Goal: Task Accomplishment & Management: Manage account settings

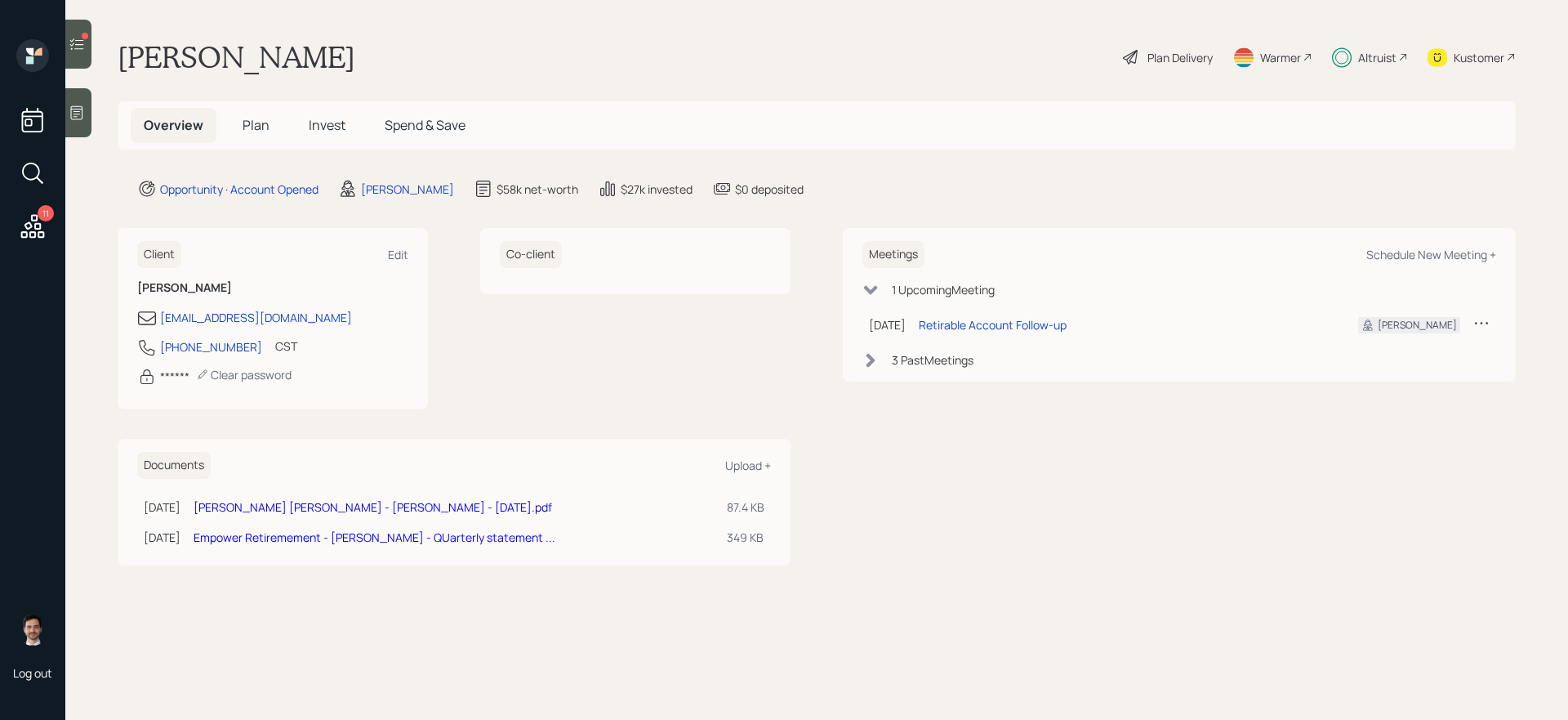
click at [32, 233] on icon at bounding box center [33, 226] width 24 height 24
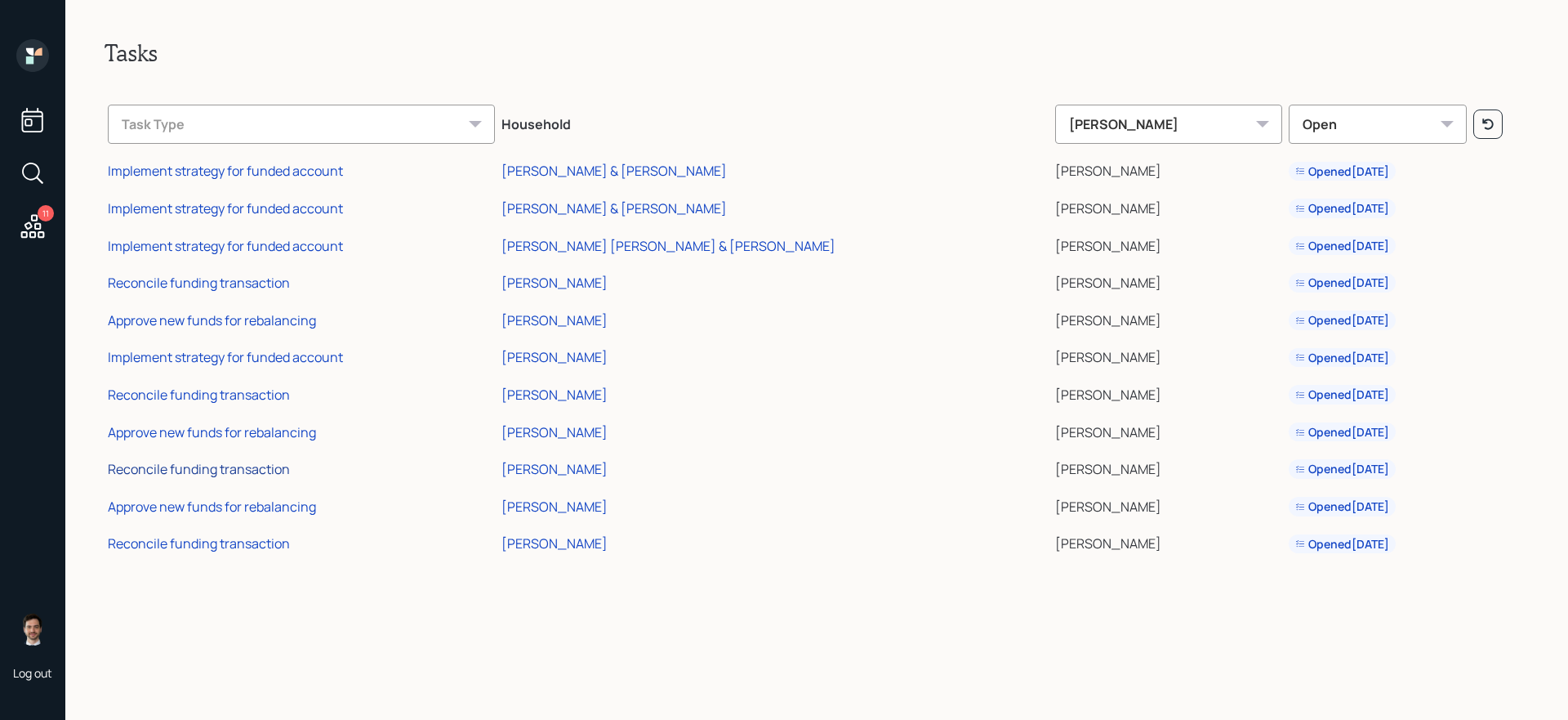
click at [232, 472] on div "Reconcile funding transaction" at bounding box center [198, 469] width 182 height 18
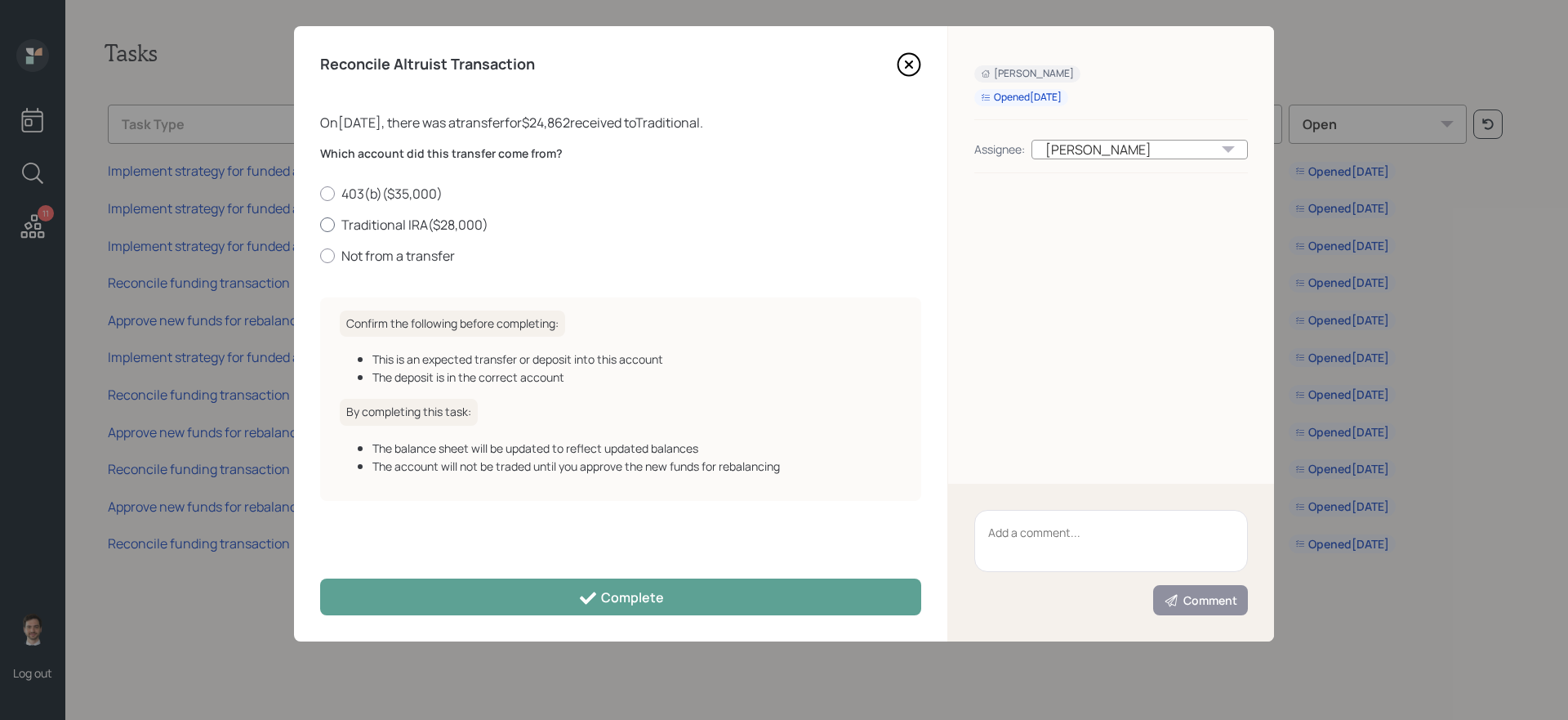
click at [460, 229] on label "Traditional IRA ( $28,000 )" at bounding box center [620, 225] width 601 height 18
click at [320, 225] on input "Traditional IRA ( $28,000 )" at bounding box center [319, 224] width 1 height 1
radio input "true"
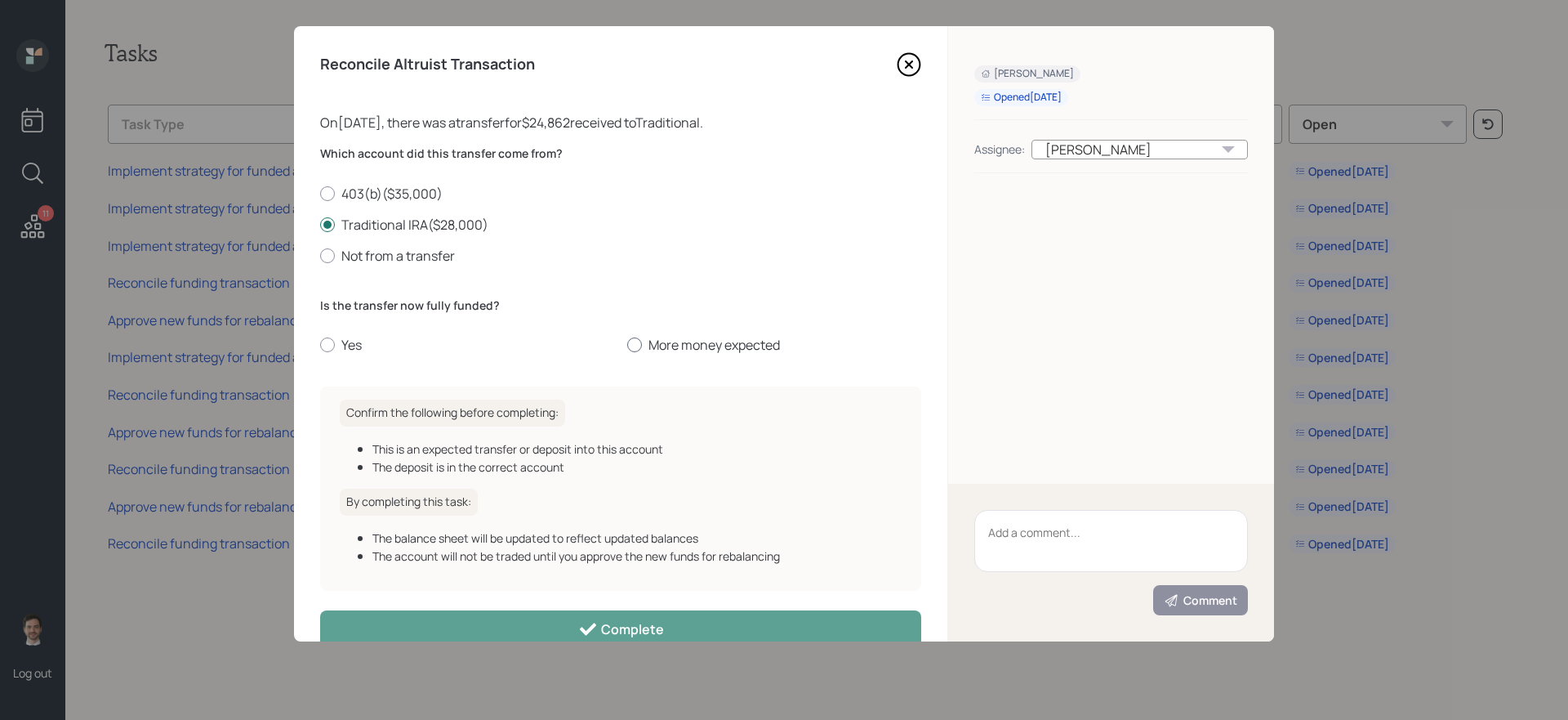
click at [722, 340] on label "More money expected" at bounding box center [774, 344] width 294 height 18
click at [627, 344] on input "More money expected" at bounding box center [627, 344] width 1 height 1
radio input "true"
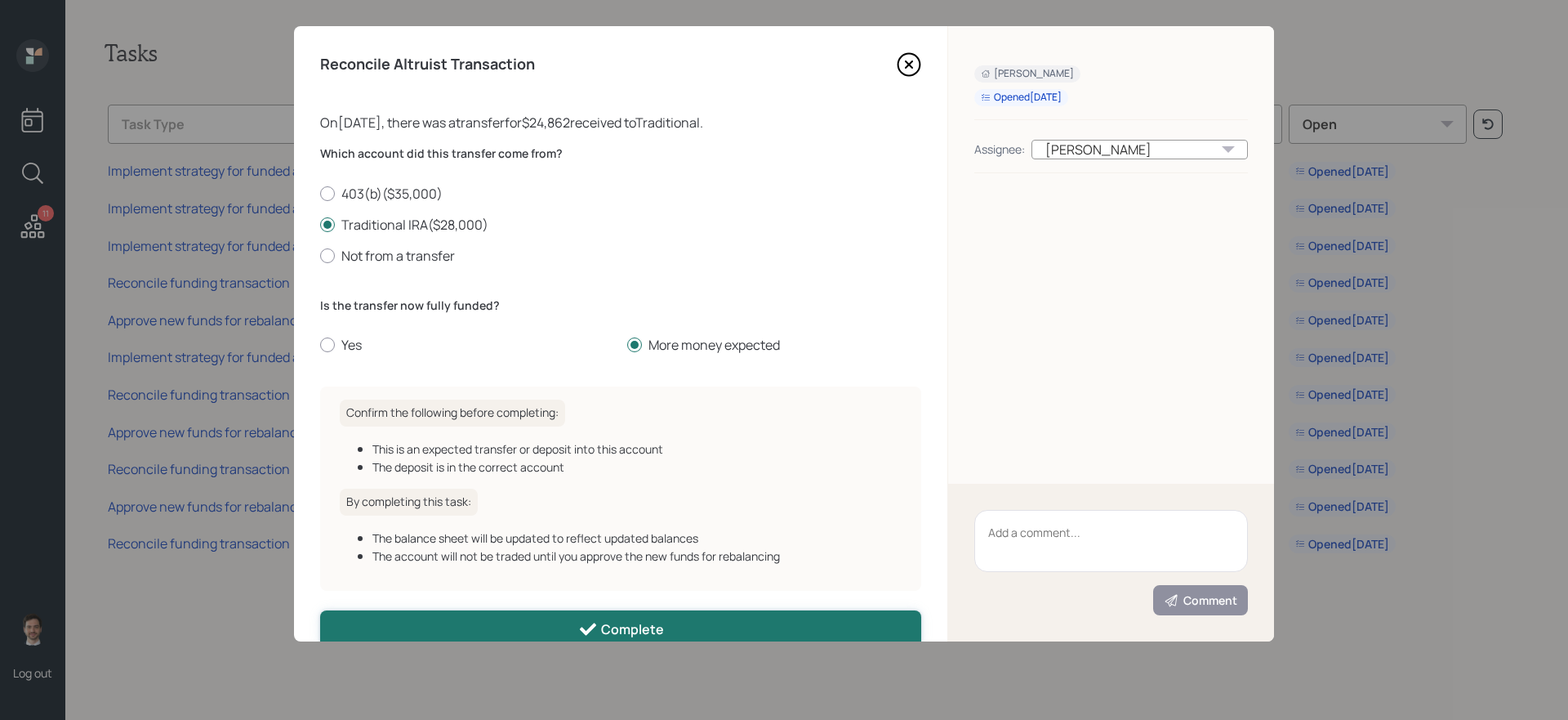
click at [607, 622] on div "Complete" at bounding box center [621, 629] width 86 height 20
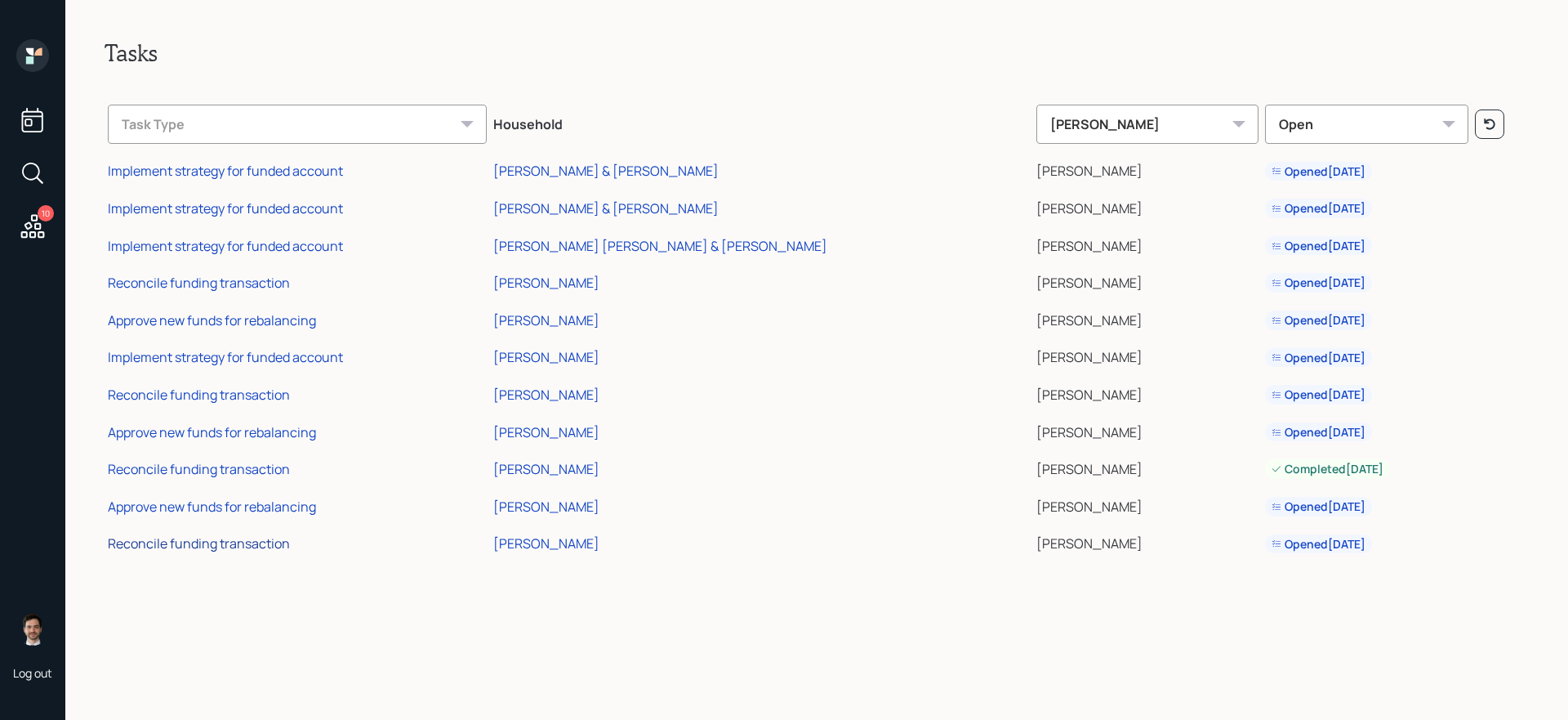
click at [244, 545] on div "Reconcile funding transaction" at bounding box center [198, 543] width 182 height 18
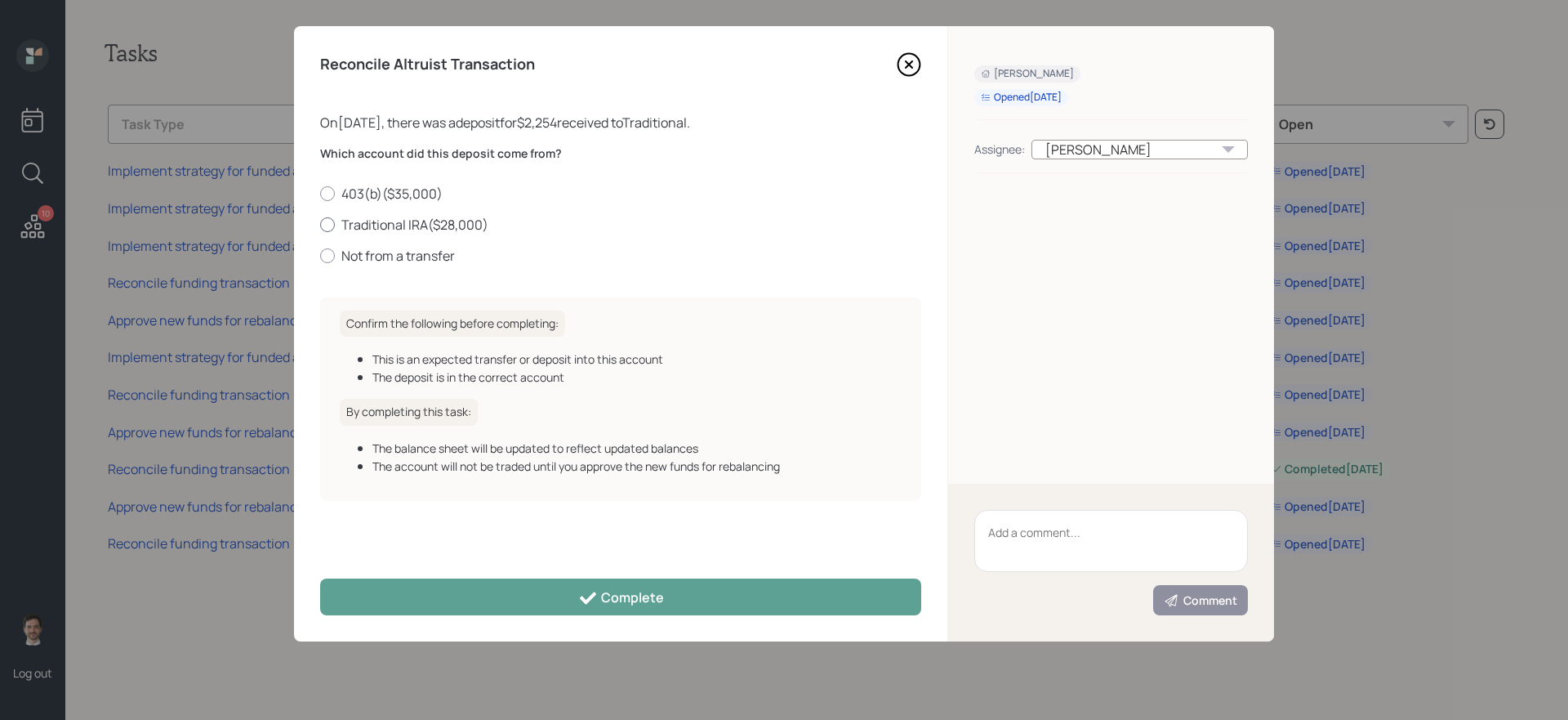
click at [434, 221] on label "Traditional IRA ( $28,000 )" at bounding box center [620, 225] width 601 height 18
click at [320, 224] on input "Traditional IRA ( $28,000 )" at bounding box center [319, 224] width 1 height 1
radio input "true"
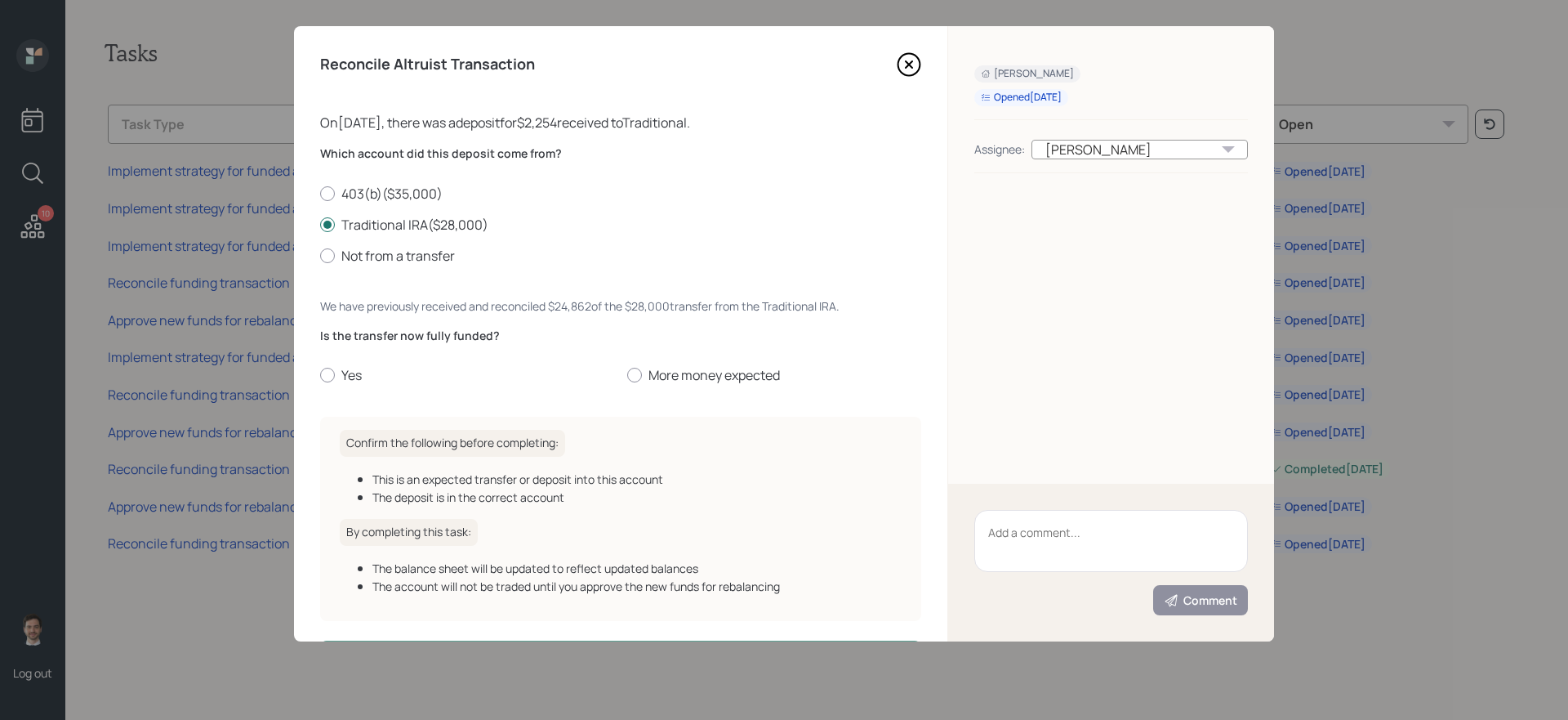
click at [345, 365] on div "Is the transfer now fully funded? Yes More money expected" at bounding box center [620, 356] width 601 height 57
click at [341, 370] on label "Yes" at bounding box center [467, 375] width 294 height 18
click at [320, 375] on input "Yes" at bounding box center [319, 375] width 1 height 1
radio input "true"
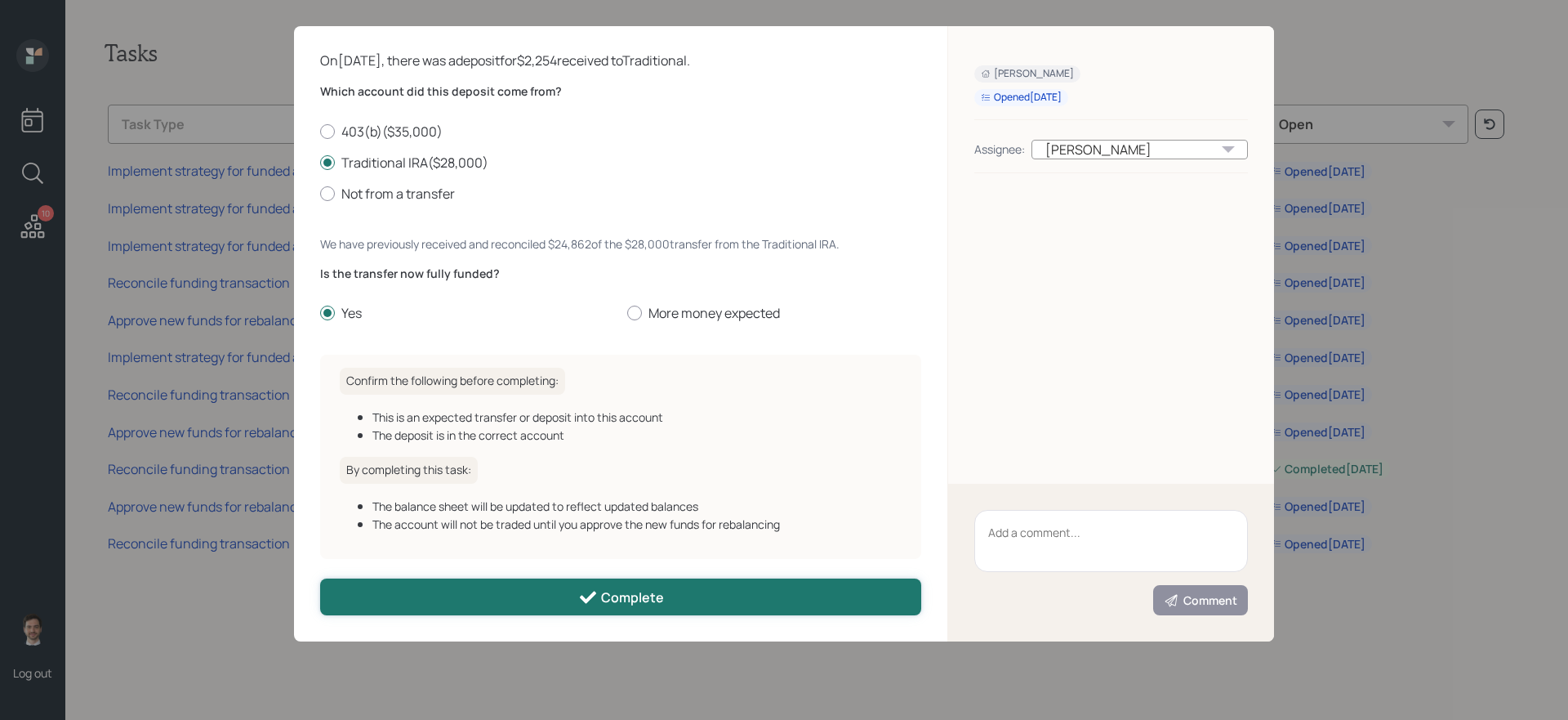
click at [562, 591] on button "Complete" at bounding box center [620, 596] width 601 height 37
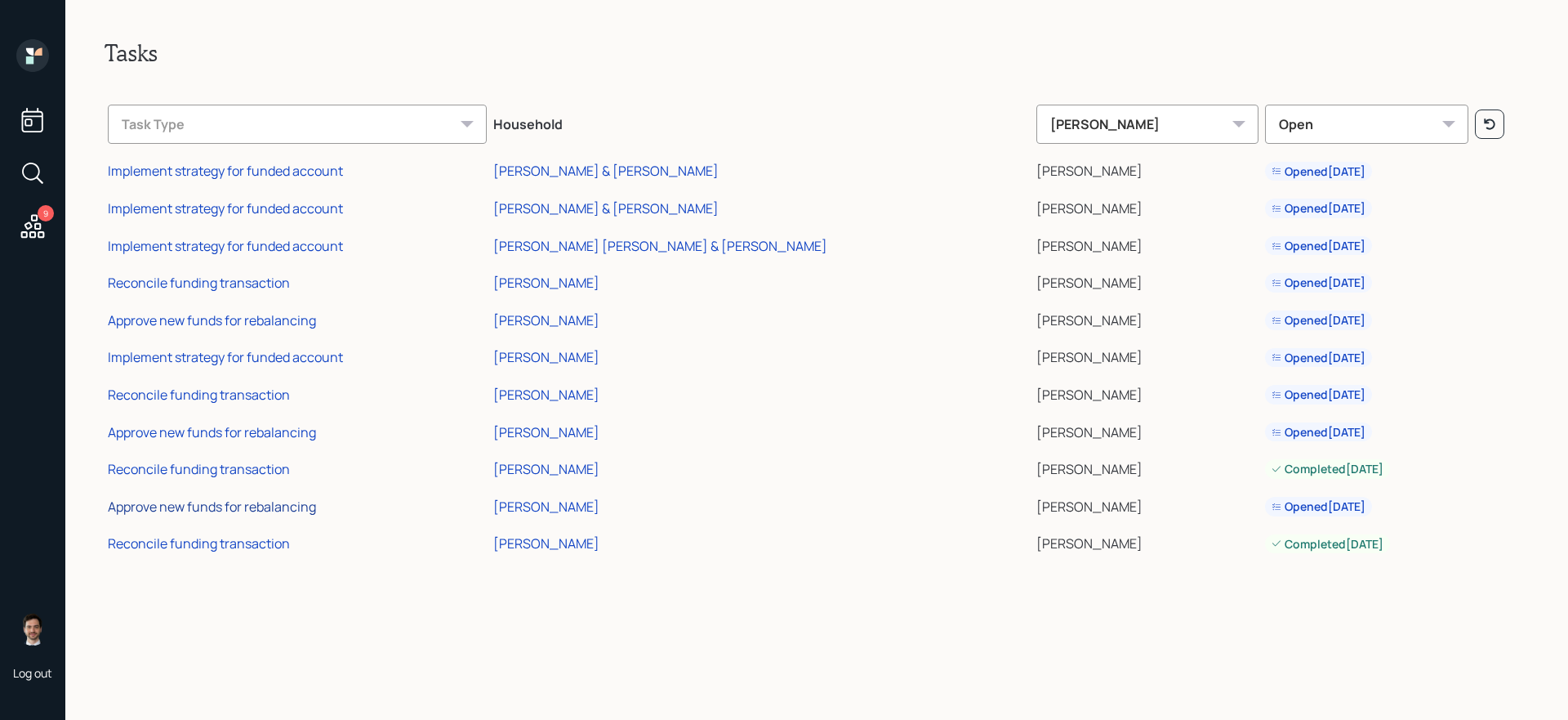
click at [244, 505] on div "Approve new funds for rebalancing" at bounding box center [212, 507] width 208 height 18
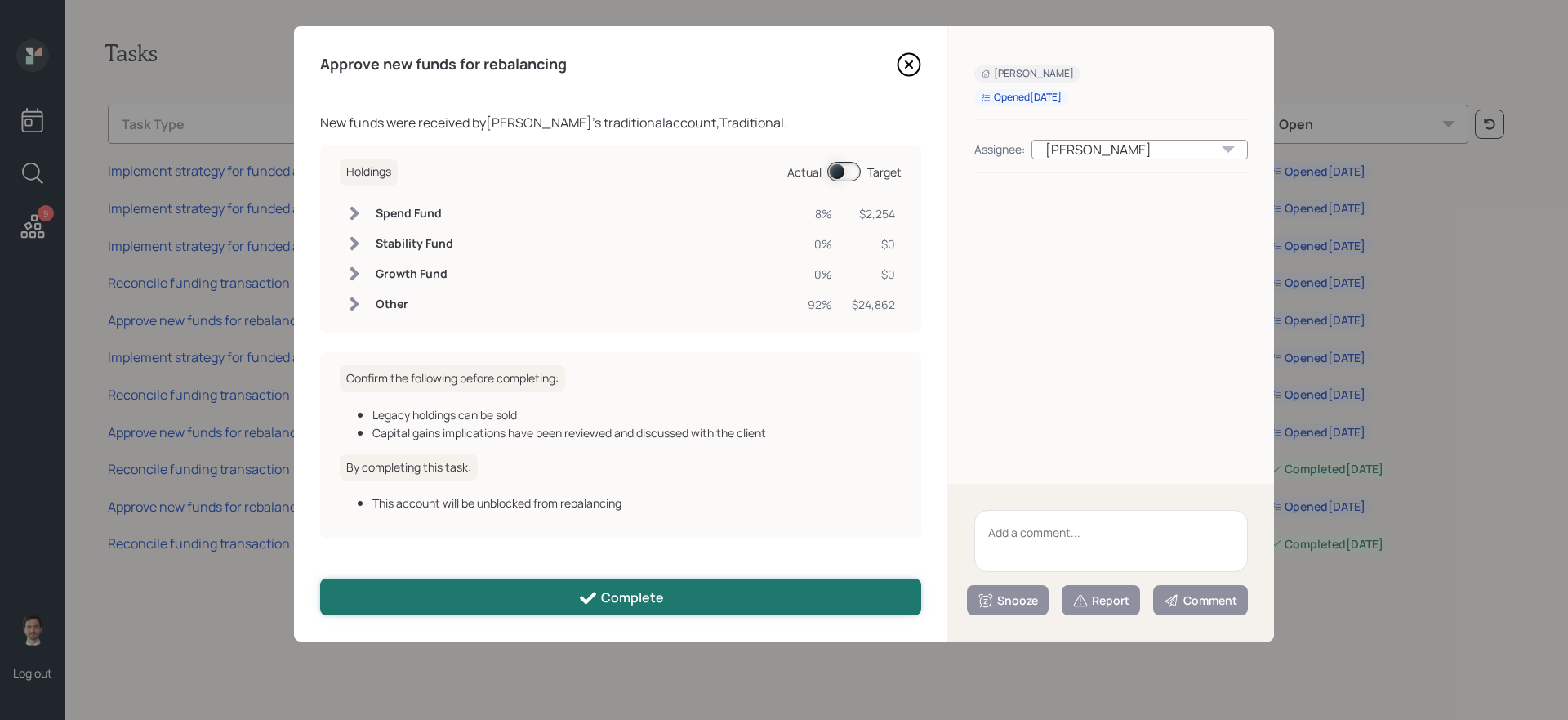
click at [543, 595] on button "Complete" at bounding box center [620, 596] width 601 height 37
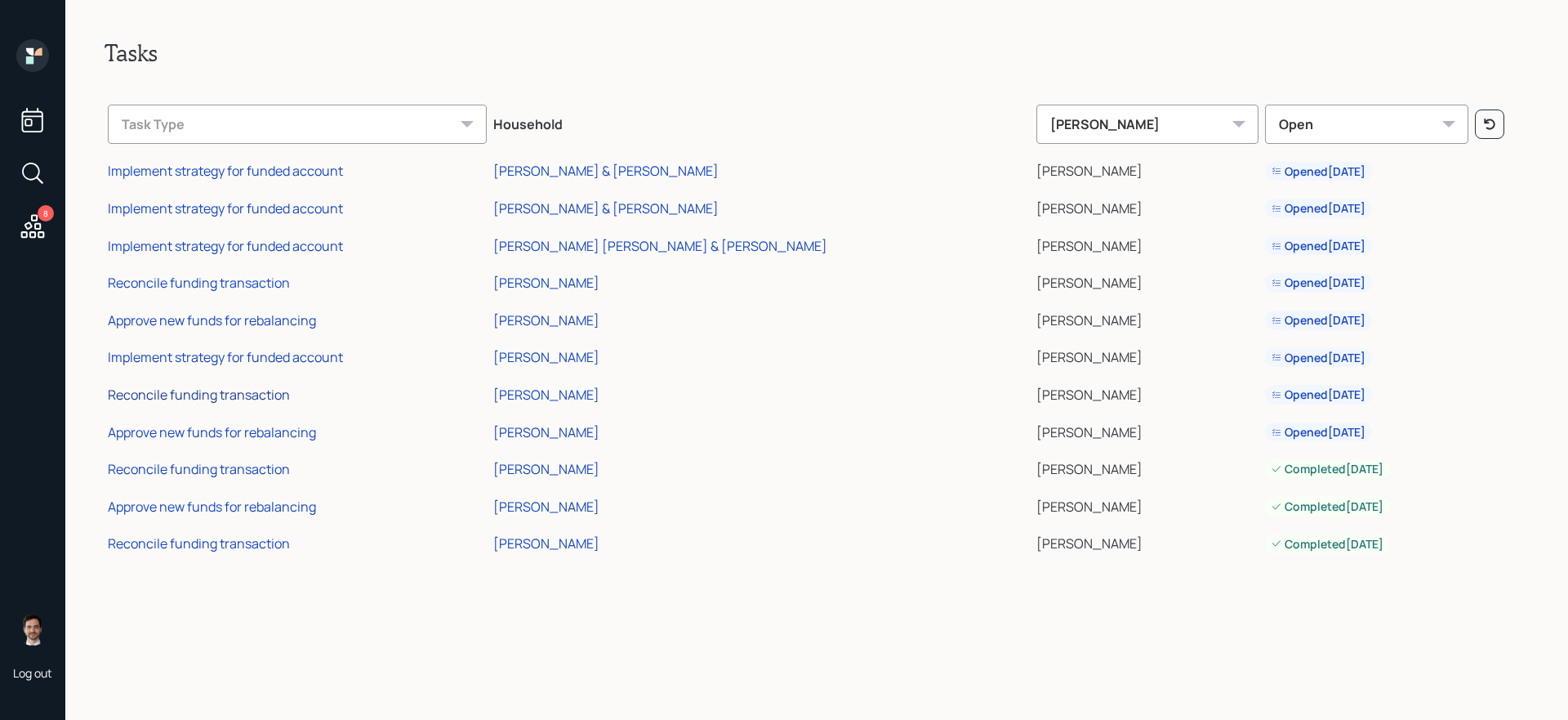
click at [239, 399] on div "Reconcile funding transaction" at bounding box center [198, 394] width 182 height 18
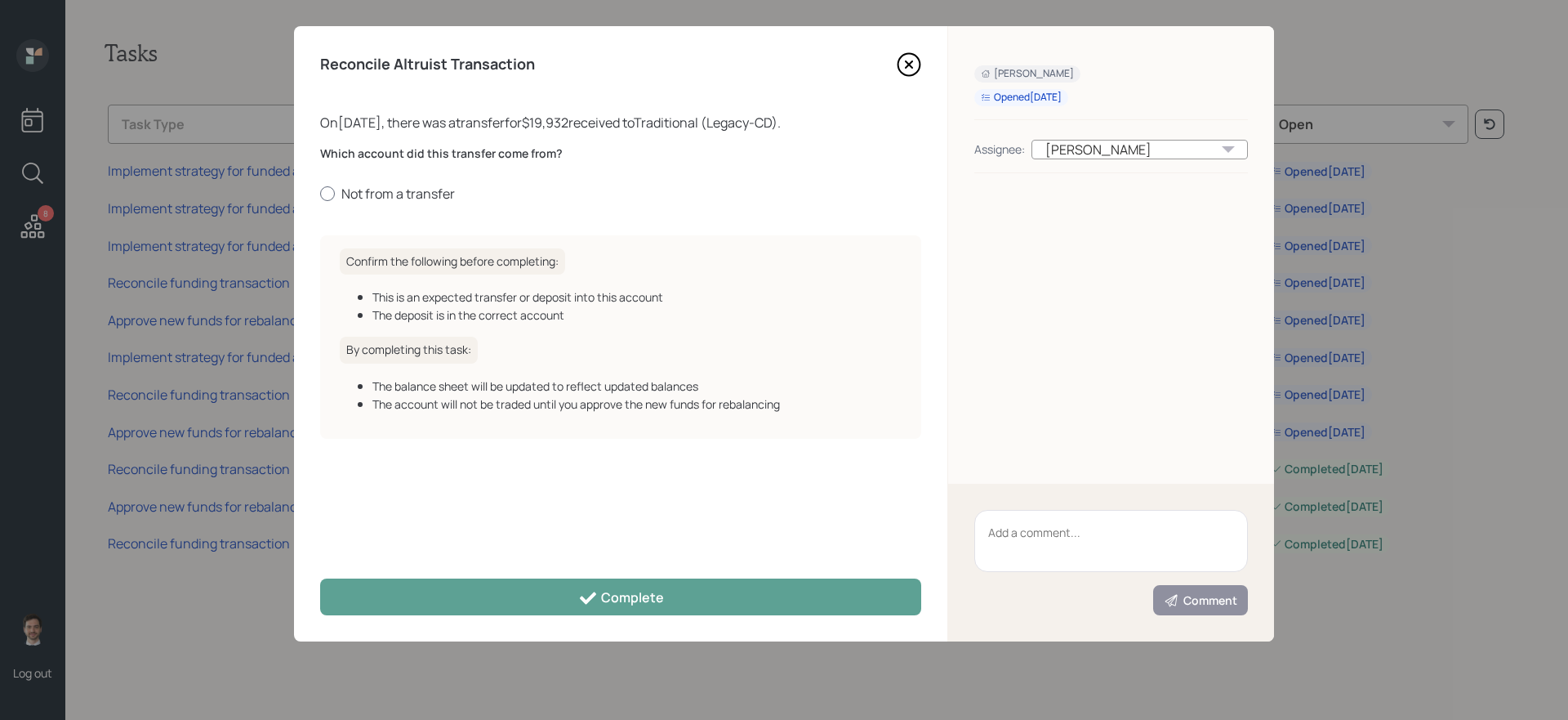
click at [430, 201] on label "Not from a transfer" at bounding box center [620, 194] width 601 height 18
click at [320, 194] on input "Not from a transfer" at bounding box center [319, 193] width 1 height 1
radio input "true"
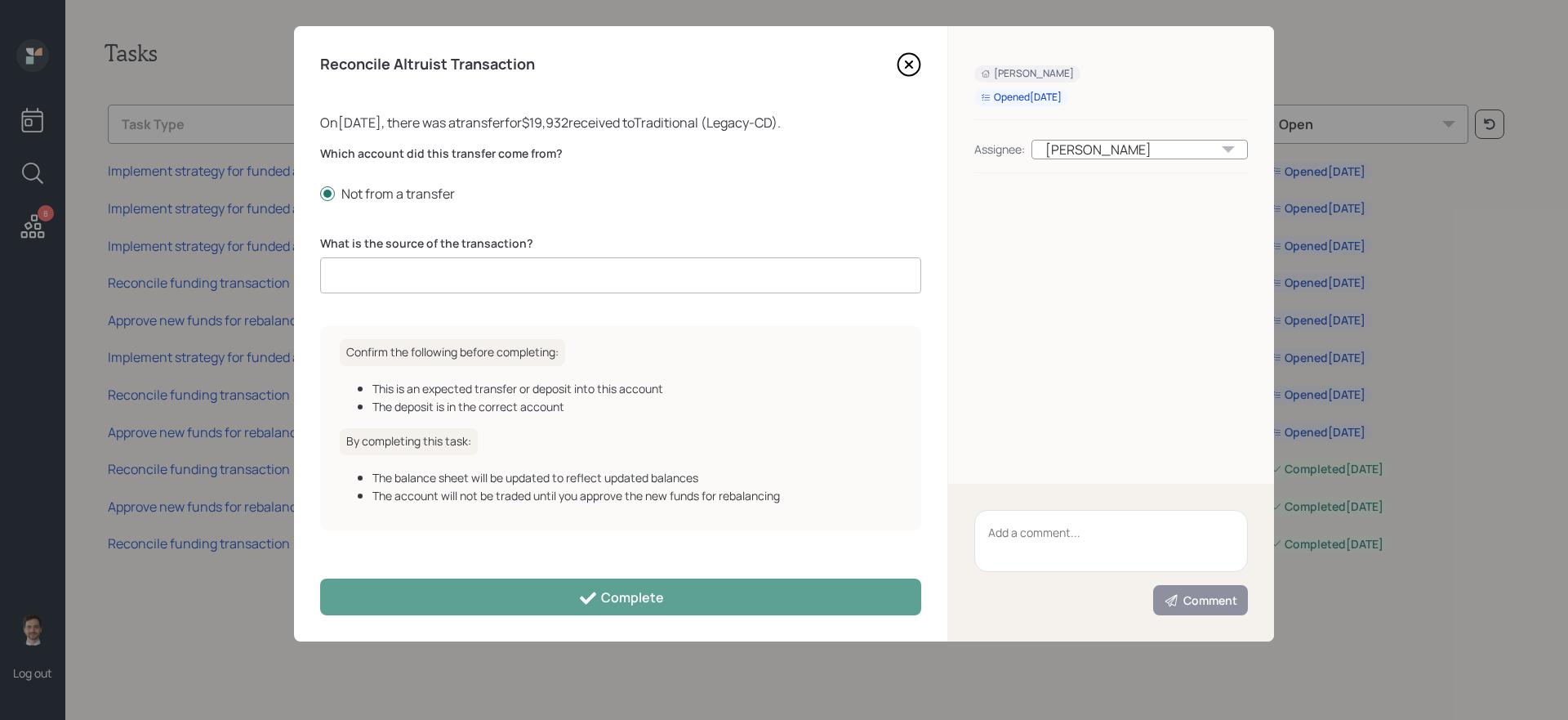
click at [419, 283] on input at bounding box center [620, 276] width 601 height 36
type input "Internal Transfer"
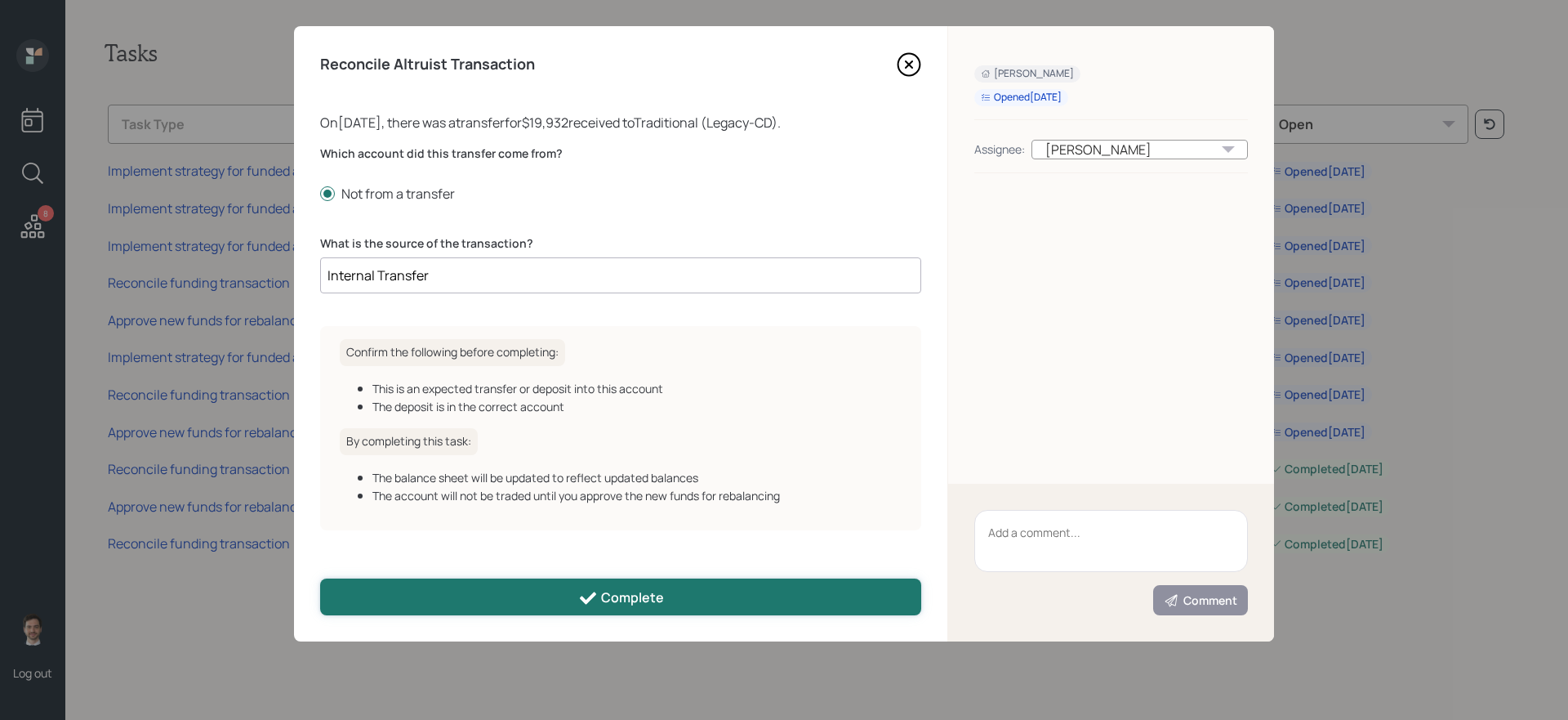
click at [479, 593] on button "Complete" at bounding box center [620, 596] width 601 height 37
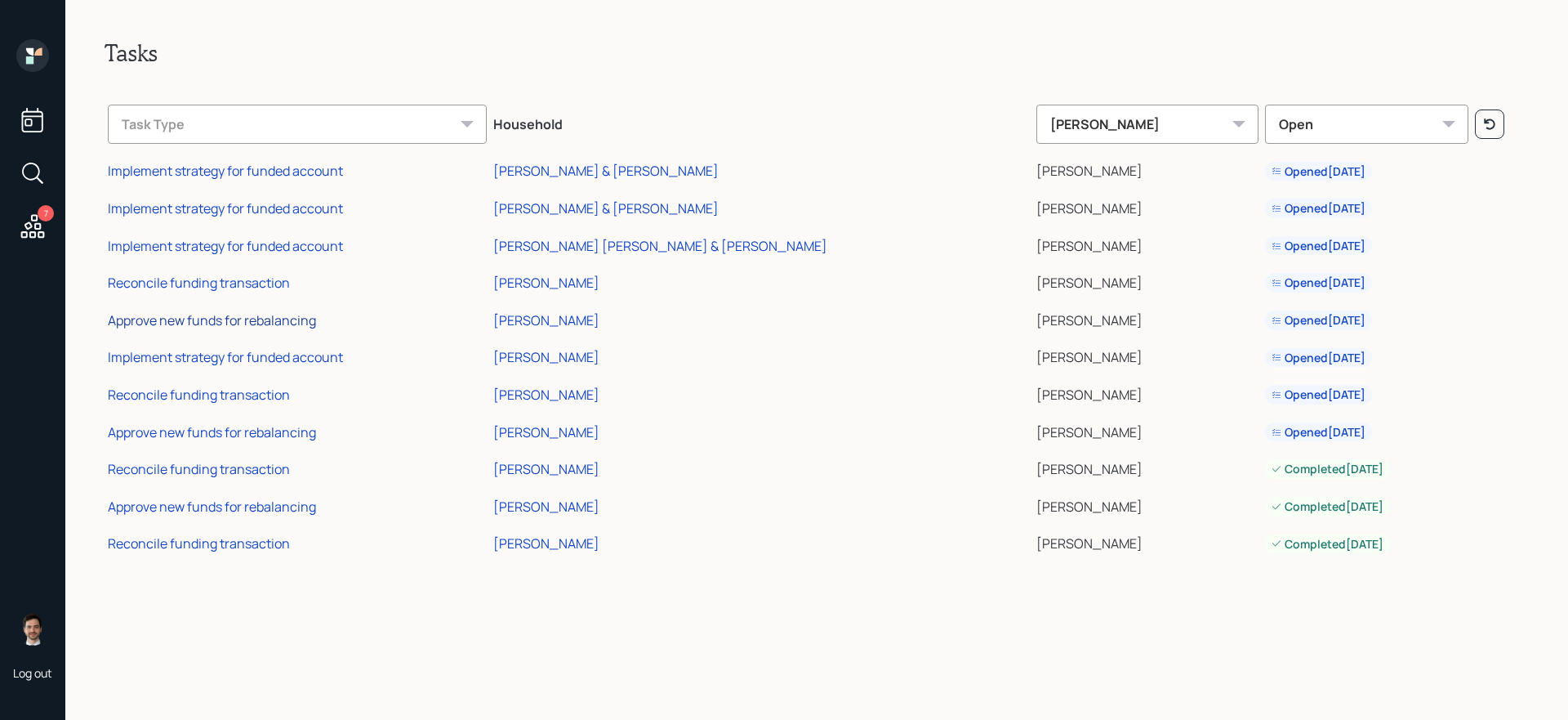
click at [254, 321] on div "Approve new funds for rebalancing" at bounding box center [212, 320] width 208 height 18
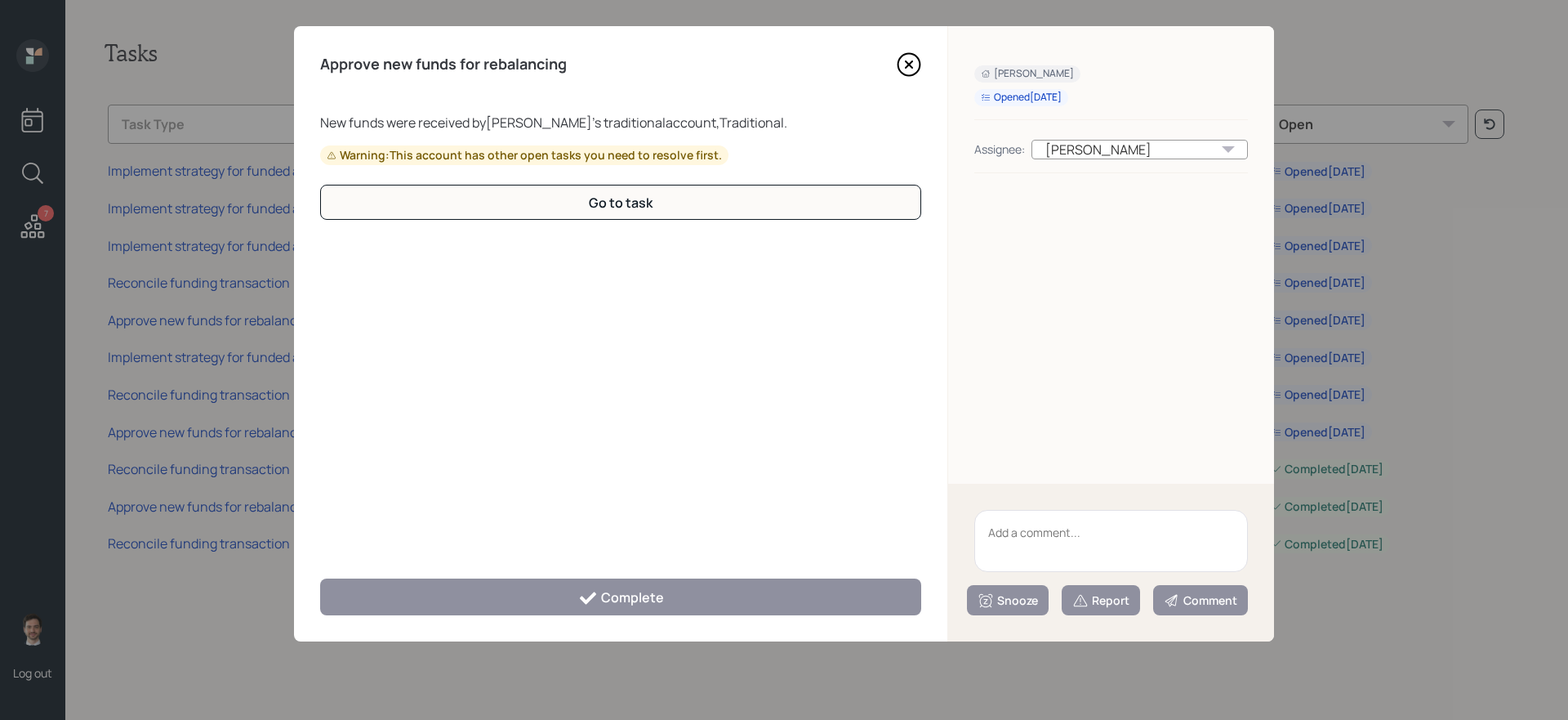
click at [904, 65] on icon at bounding box center [909, 65] width 25 height 25
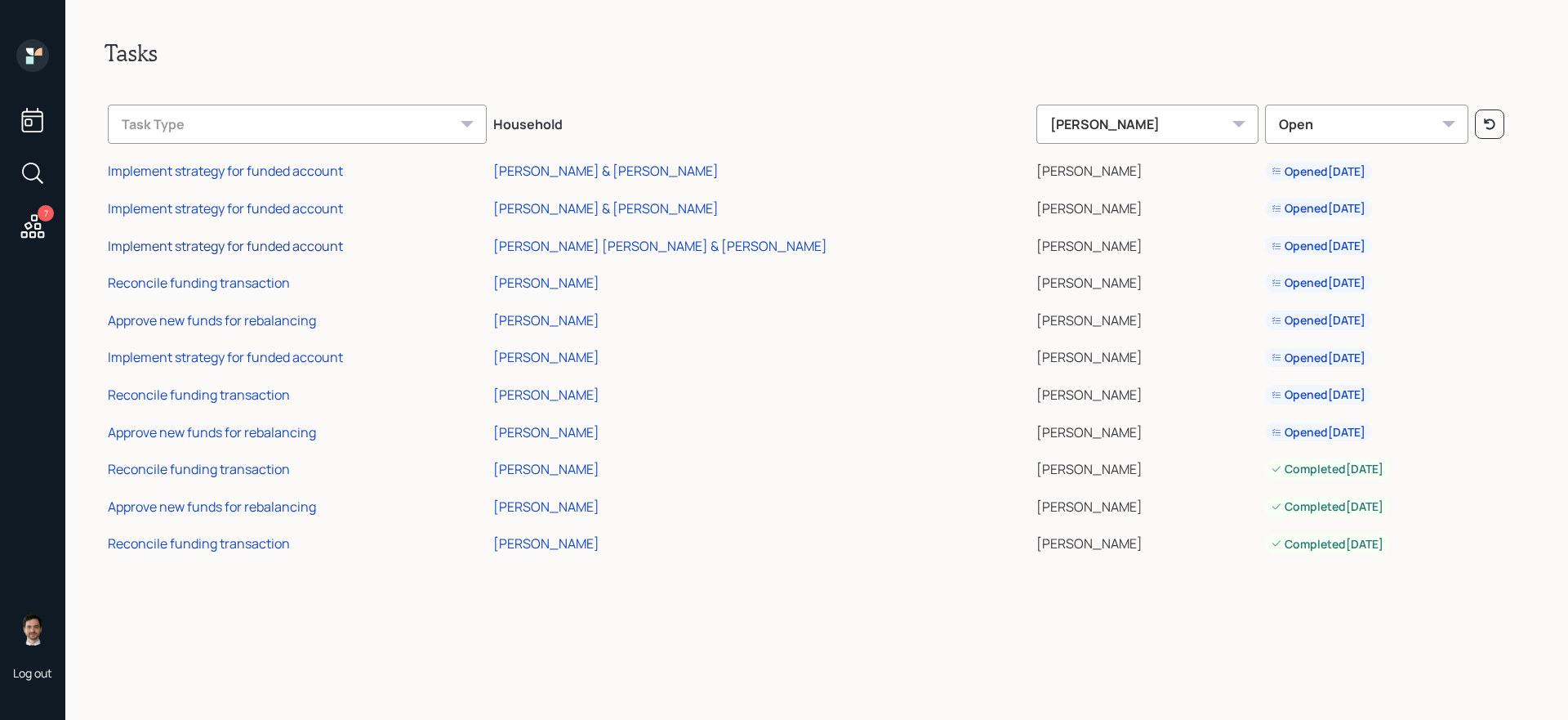
click at [264, 242] on div "Implement strategy for funded account" at bounding box center [225, 246] width 235 height 18
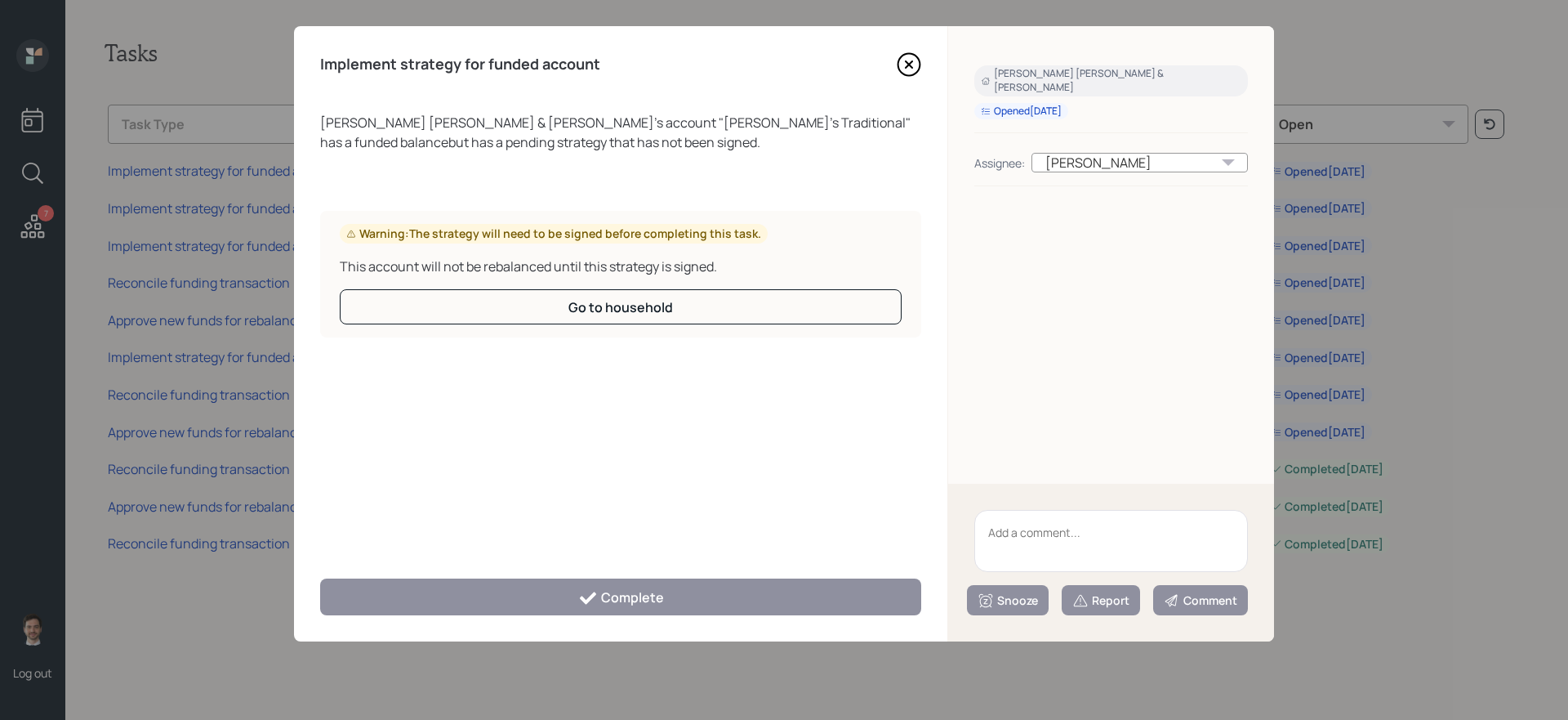
click at [1056, 540] on textarea at bounding box center [1111, 541] width 274 height 62
type textarea "Sign IPS on call Monday"
click at [1042, 606] on button "Snooze" at bounding box center [1008, 599] width 82 height 30
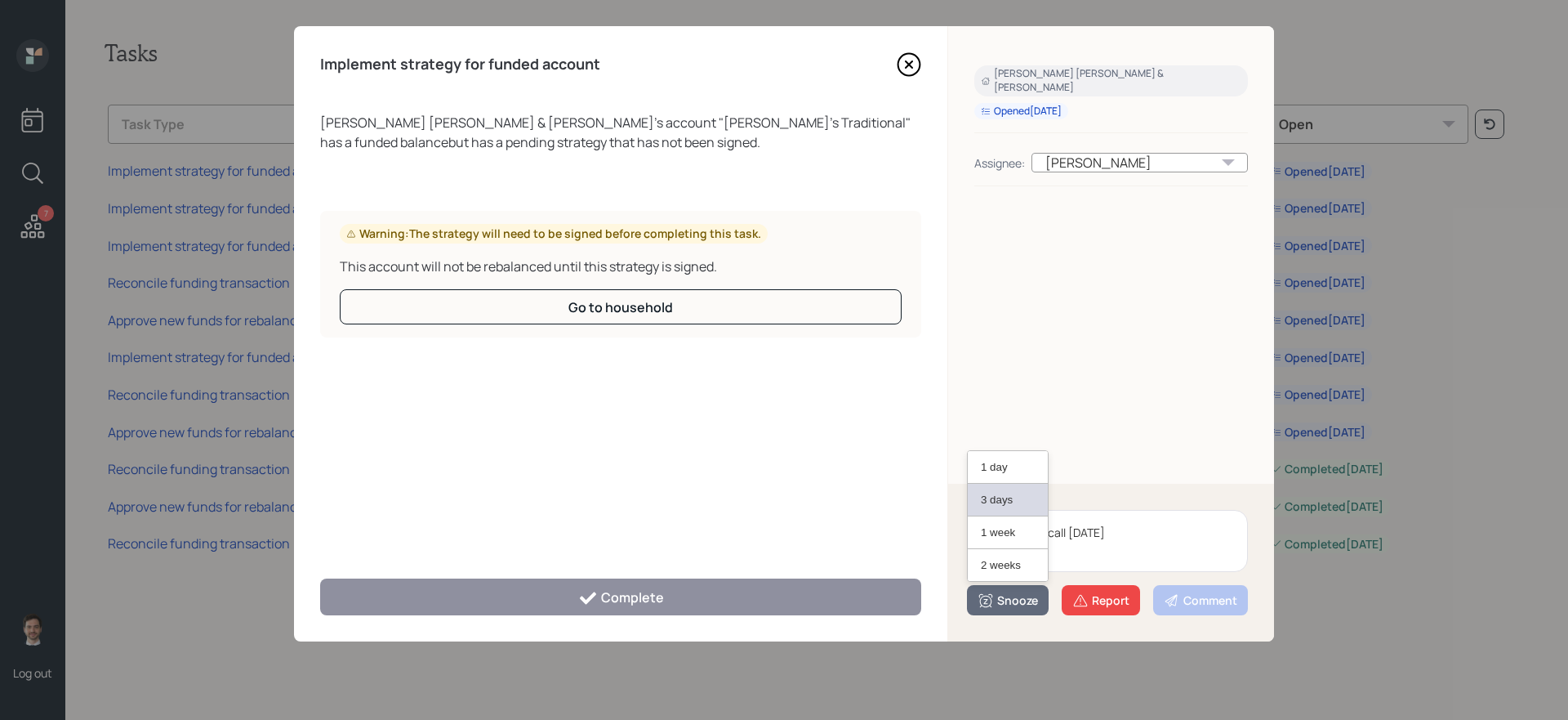
click at [999, 507] on button "3 days" at bounding box center [1008, 500] width 80 height 33
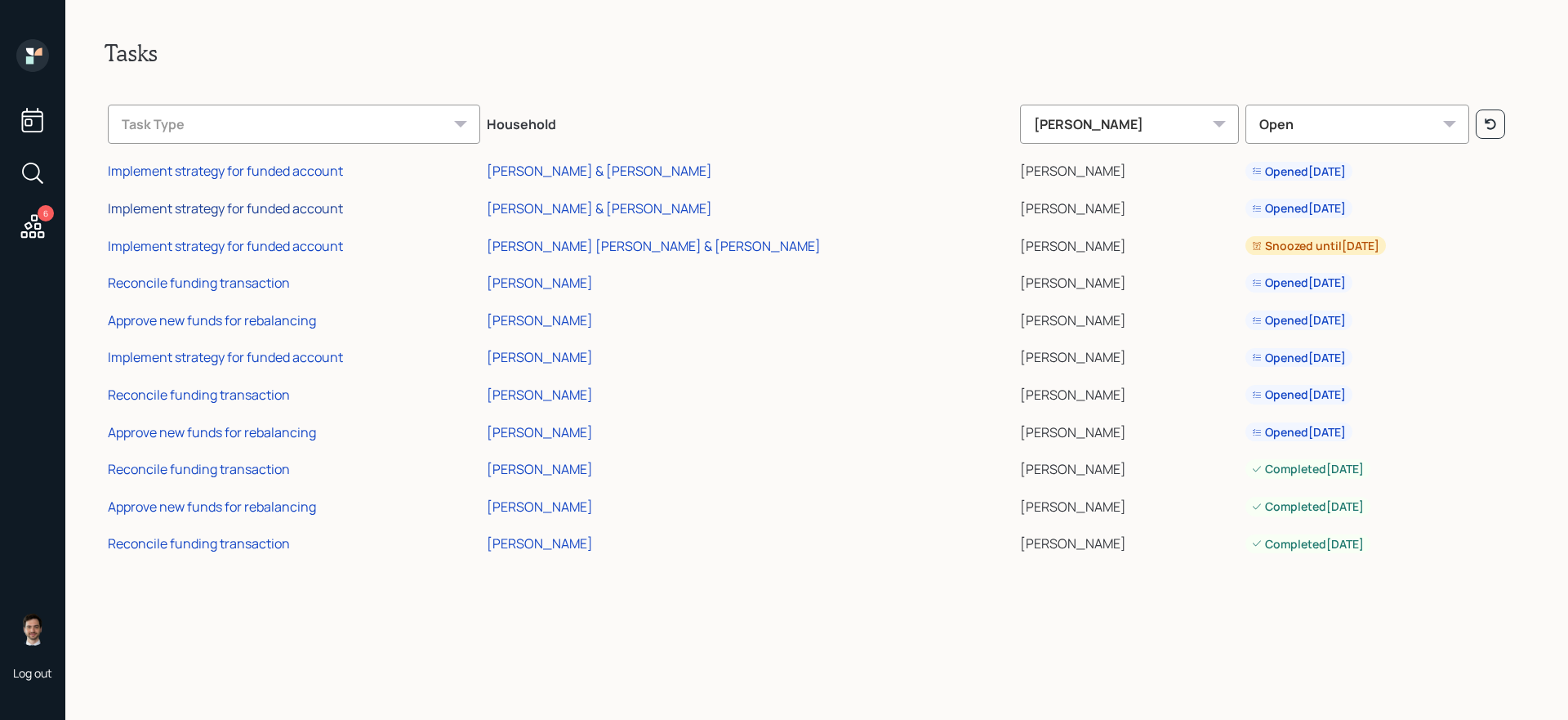
click at [203, 207] on div "Implement strategy for funded account" at bounding box center [225, 208] width 235 height 18
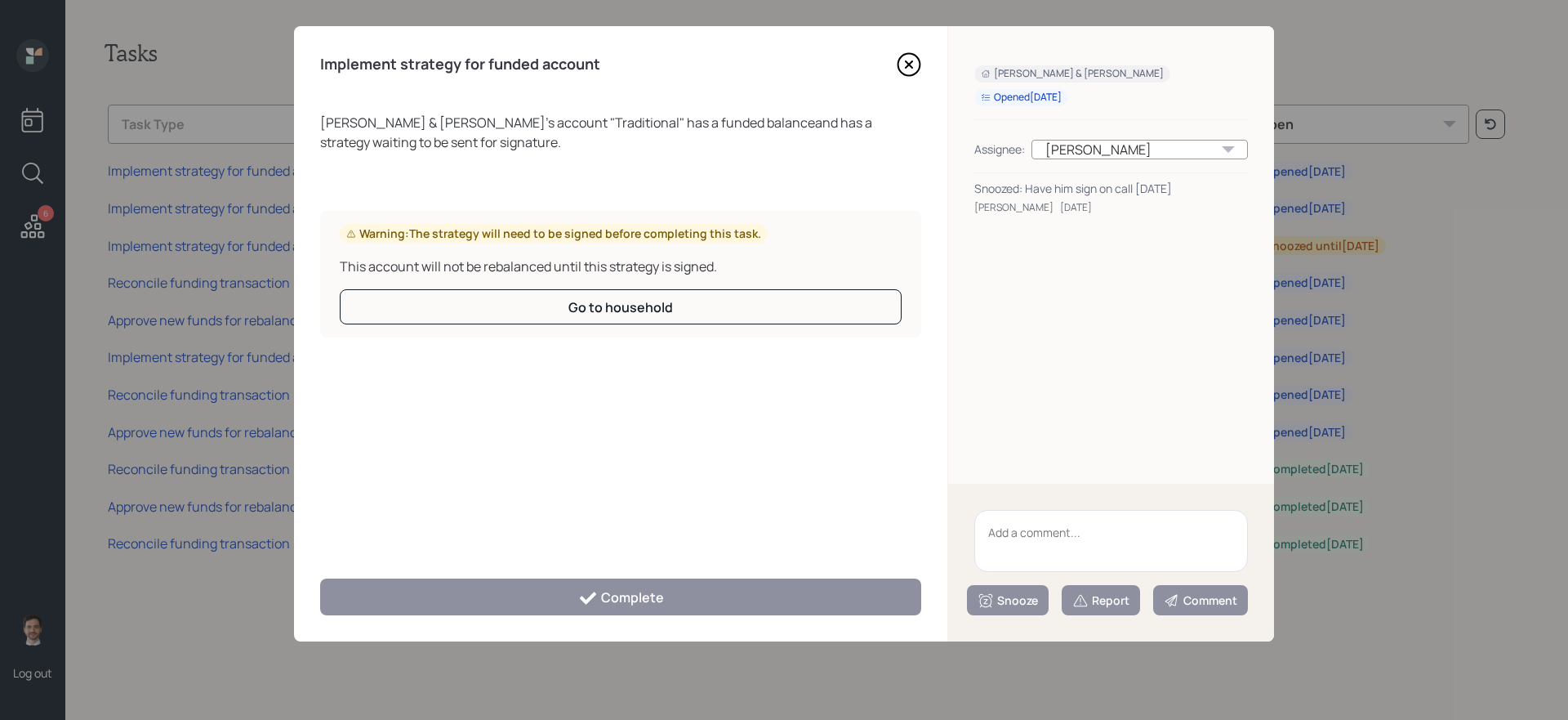
click at [1014, 535] on textarea at bounding box center [1111, 541] width 274 height 62
type textarea "Sign IPS tomorrow"
click at [1001, 613] on button "Snooze" at bounding box center [1008, 599] width 82 height 30
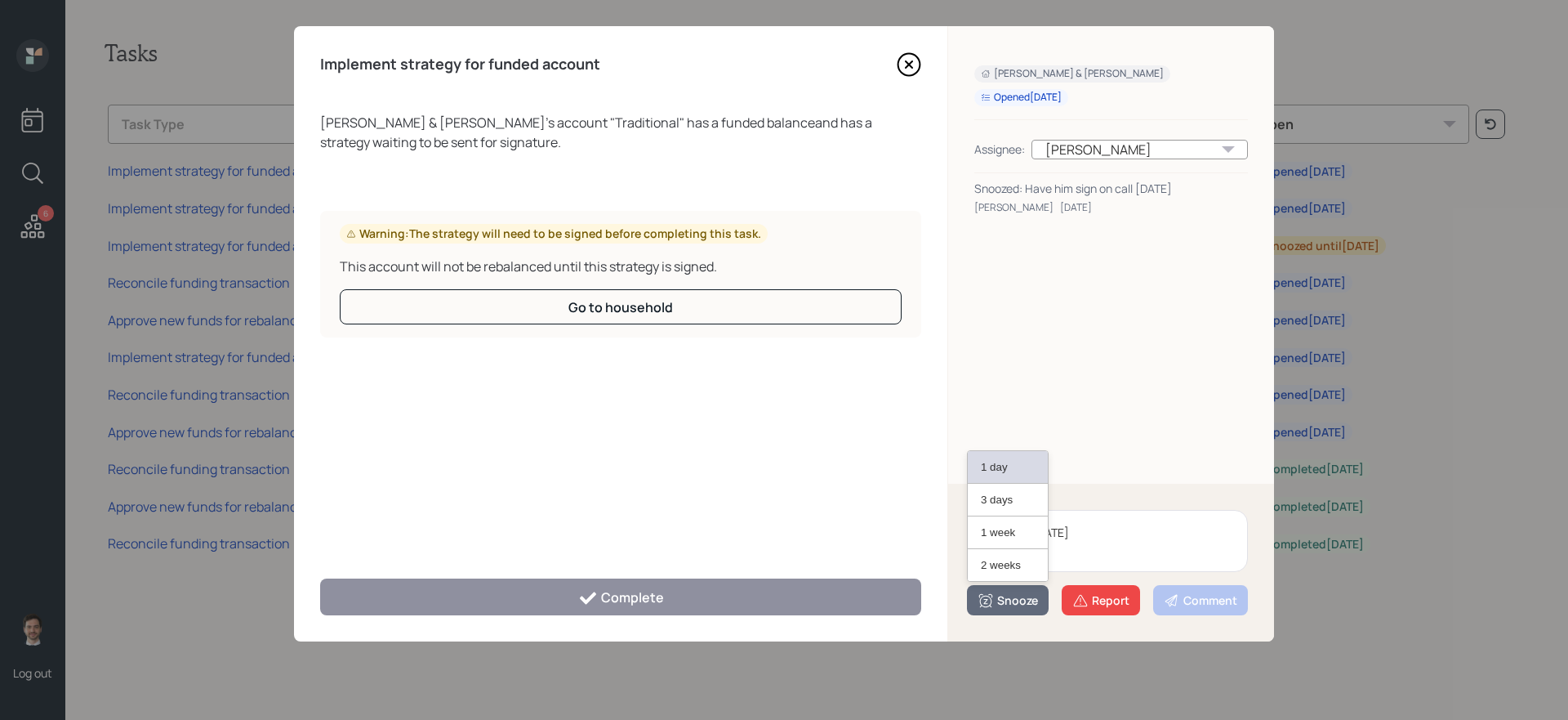
click at [984, 476] on button "1 day" at bounding box center [1008, 467] width 80 height 33
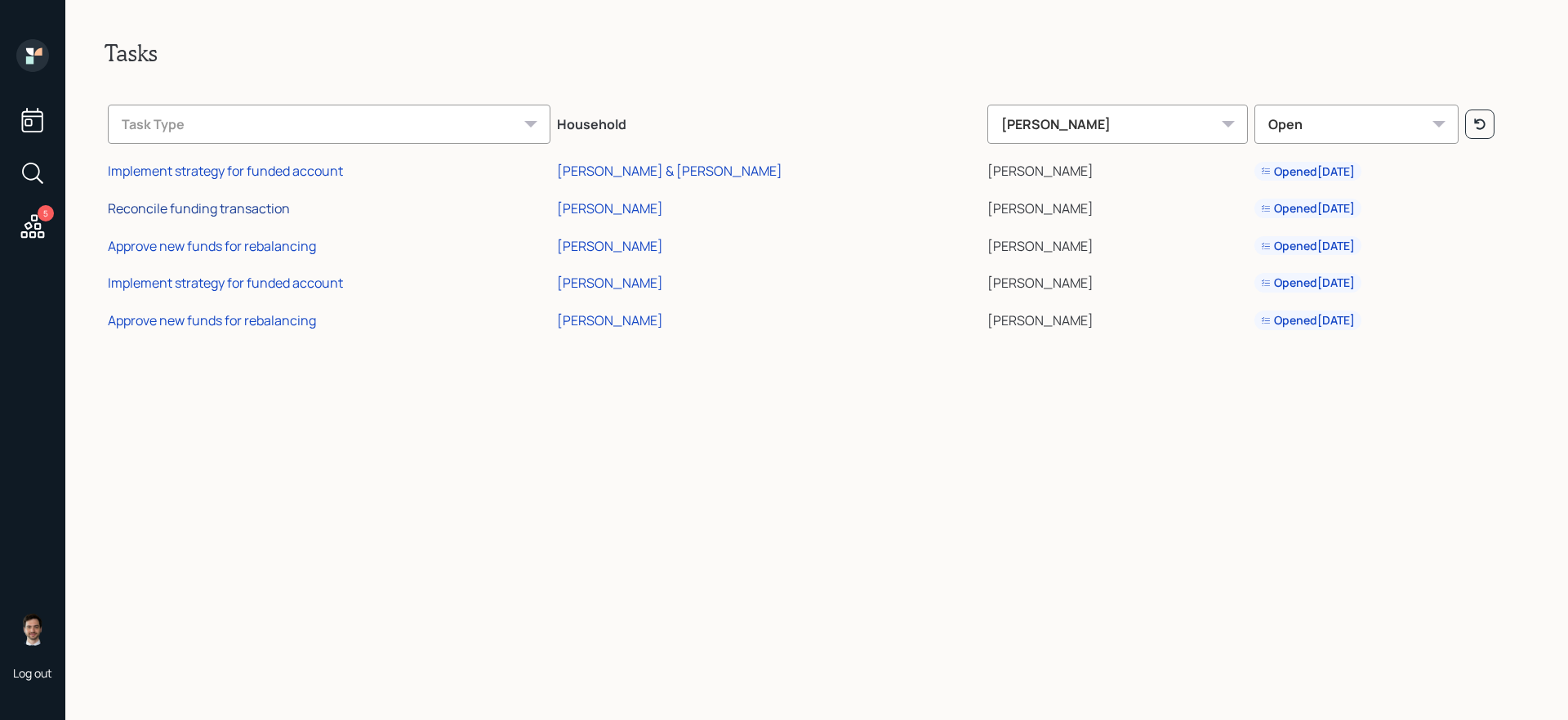
click at [241, 203] on div "Reconcile funding transaction" at bounding box center [198, 208] width 182 height 18
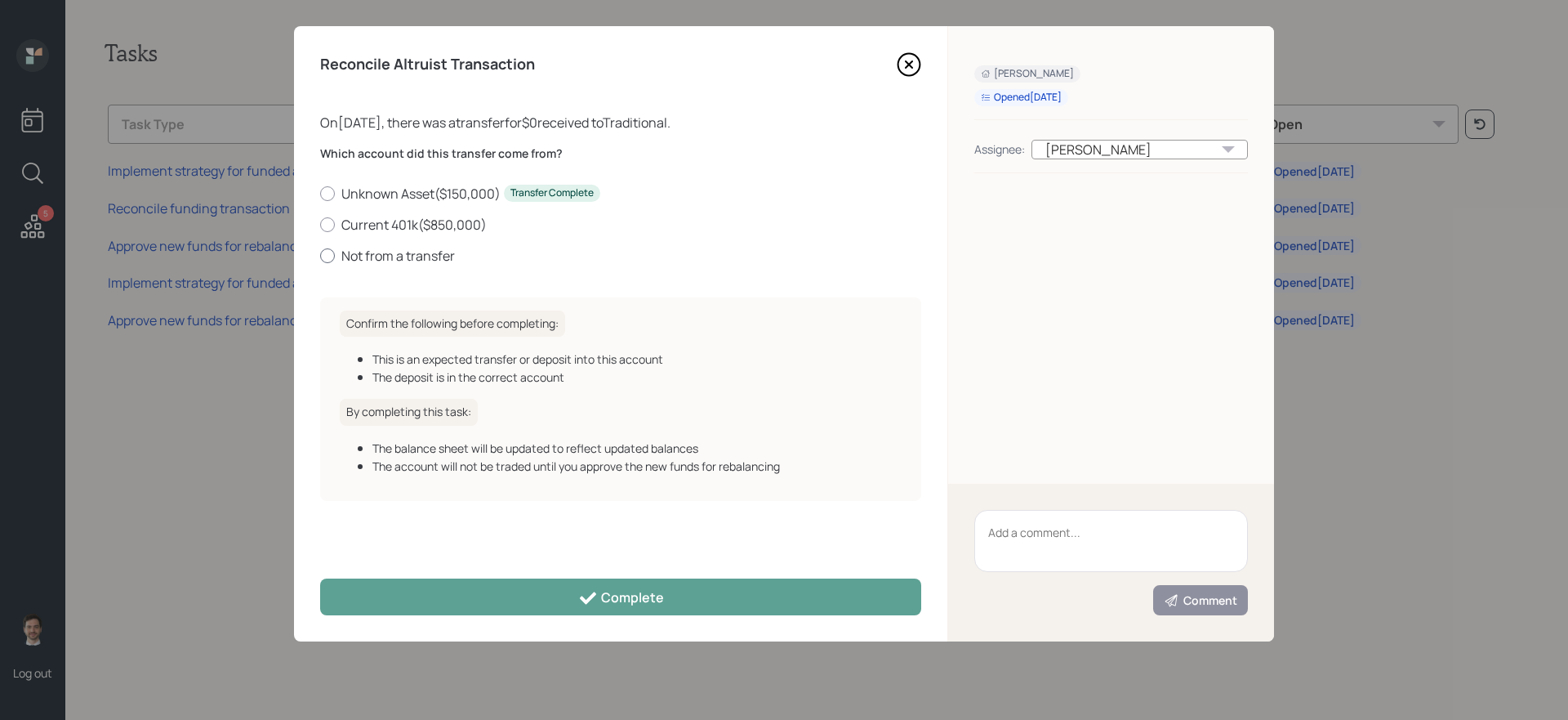
click at [418, 257] on label "Not from a transfer" at bounding box center [620, 256] width 601 height 18
click at [320, 256] on input "Not from a transfer" at bounding box center [319, 255] width 1 height 1
radio input "true"
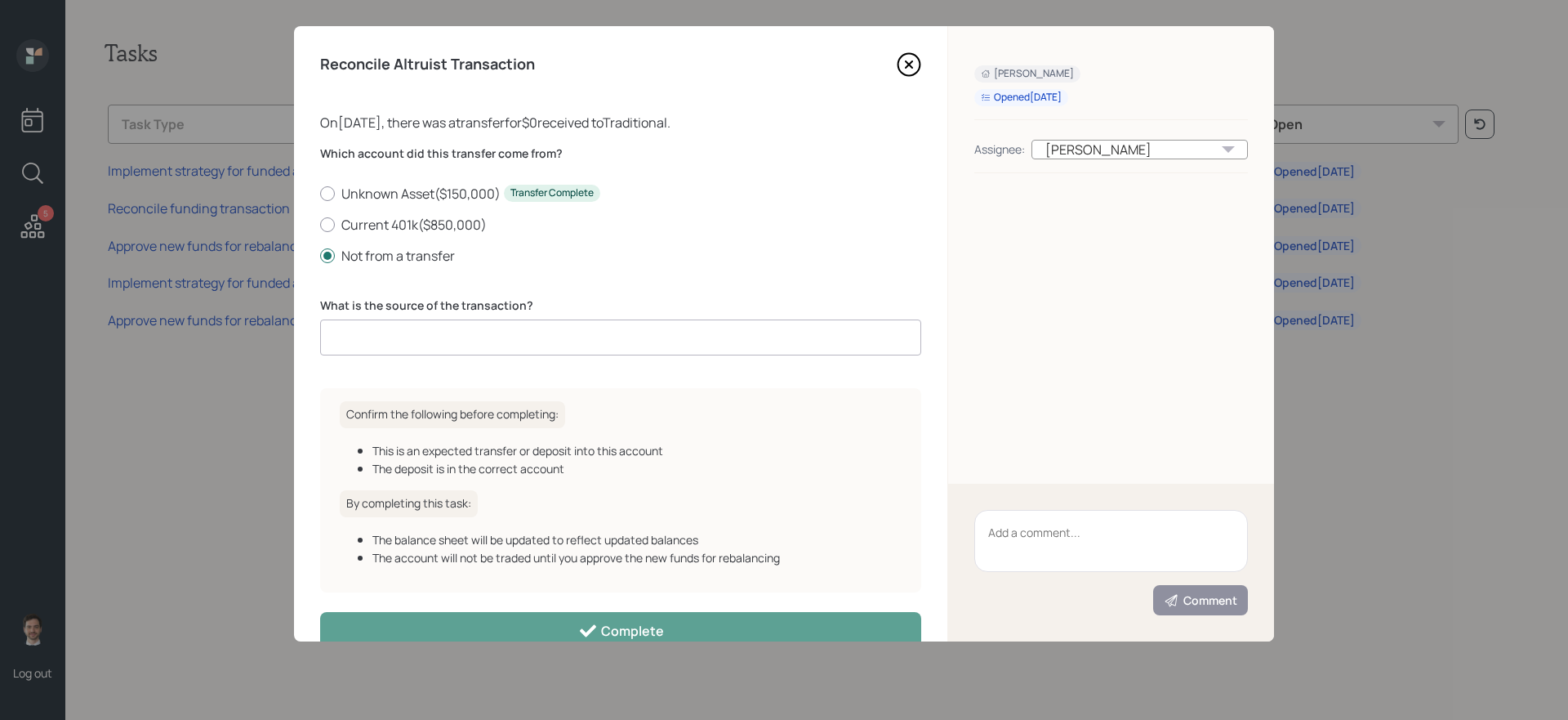
click at [452, 326] on input at bounding box center [620, 337] width 601 height 36
type input "Unkown"
click at [390, 344] on input "Unkown" at bounding box center [620, 337] width 601 height 36
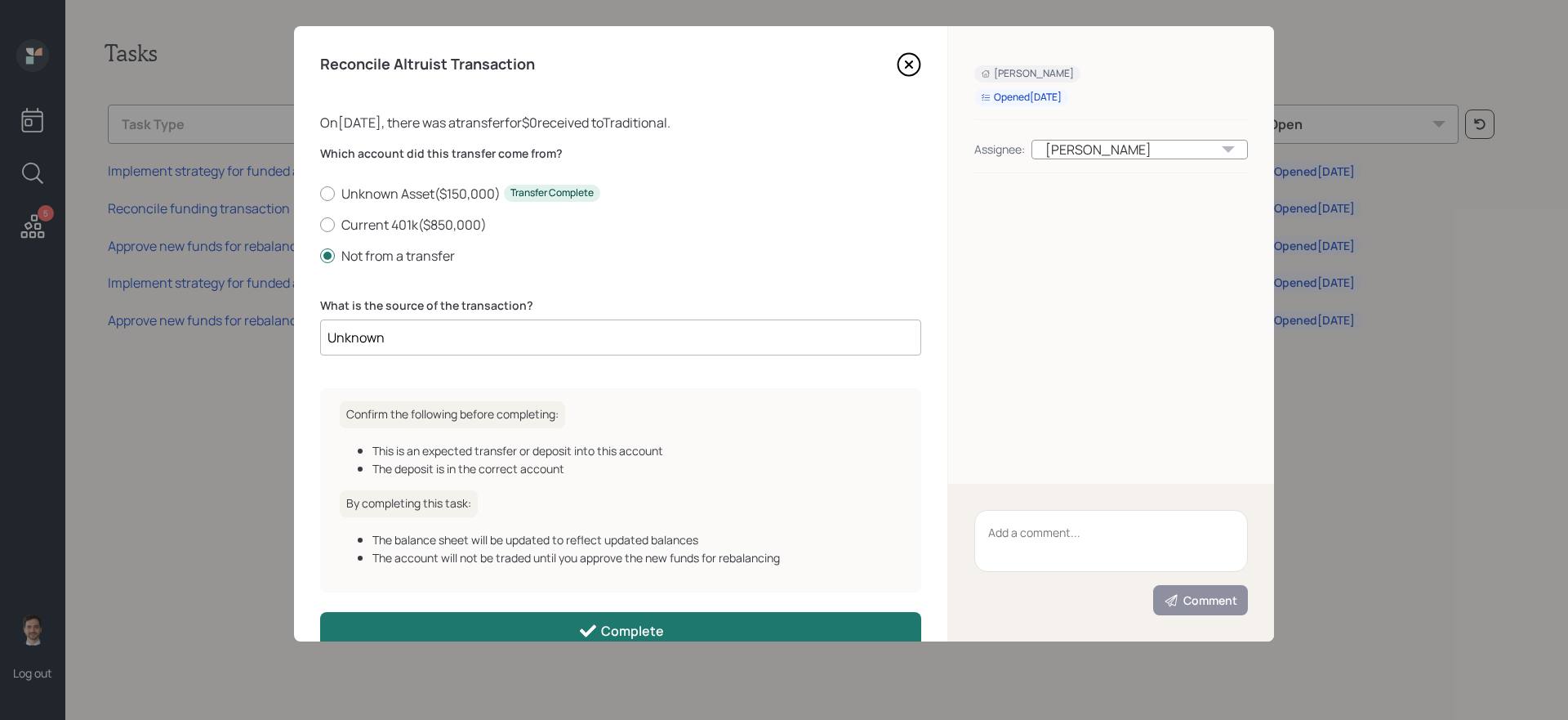
type input "Unknown"
click at [473, 628] on button "Complete" at bounding box center [620, 630] width 601 height 37
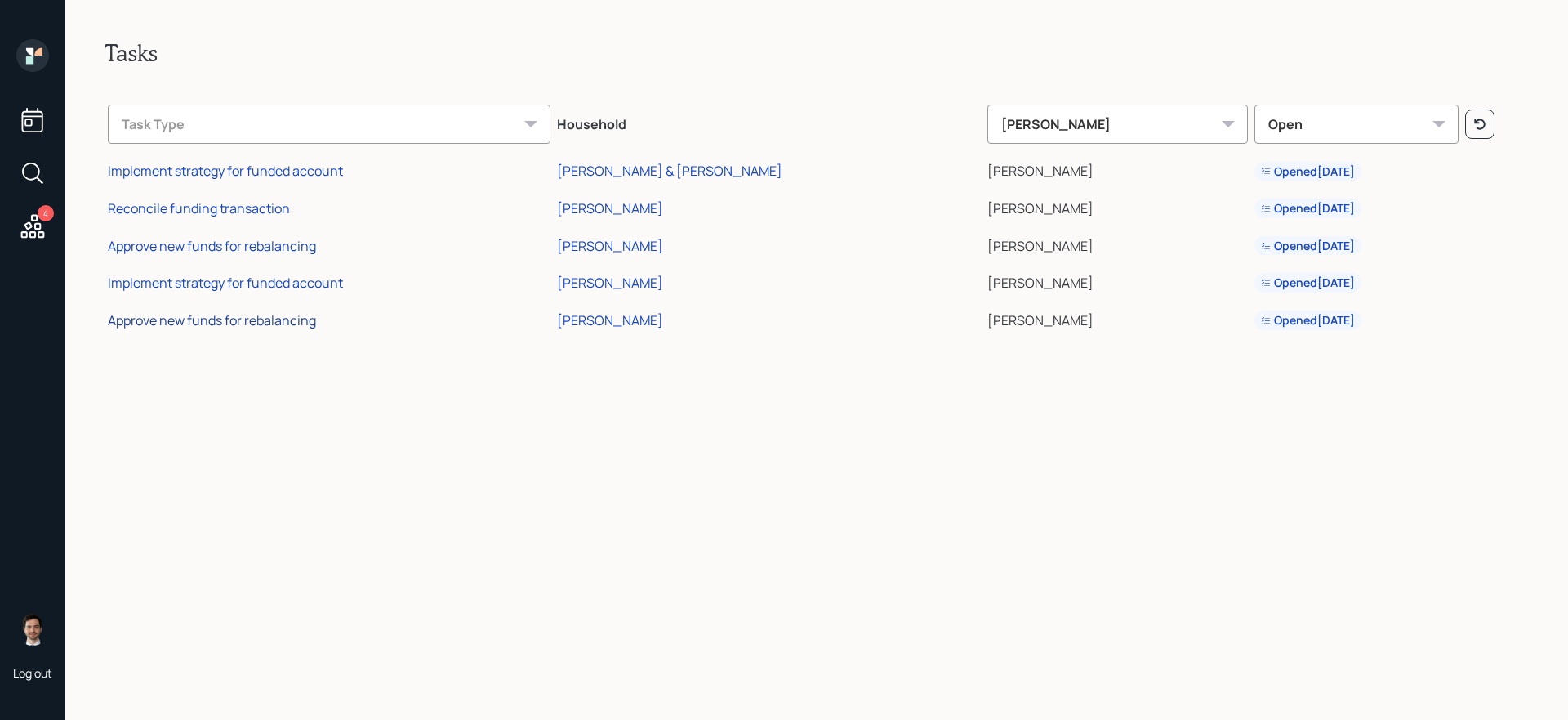
click at [289, 326] on div "Approve new funds for rebalancing" at bounding box center [212, 320] width 208 height 18
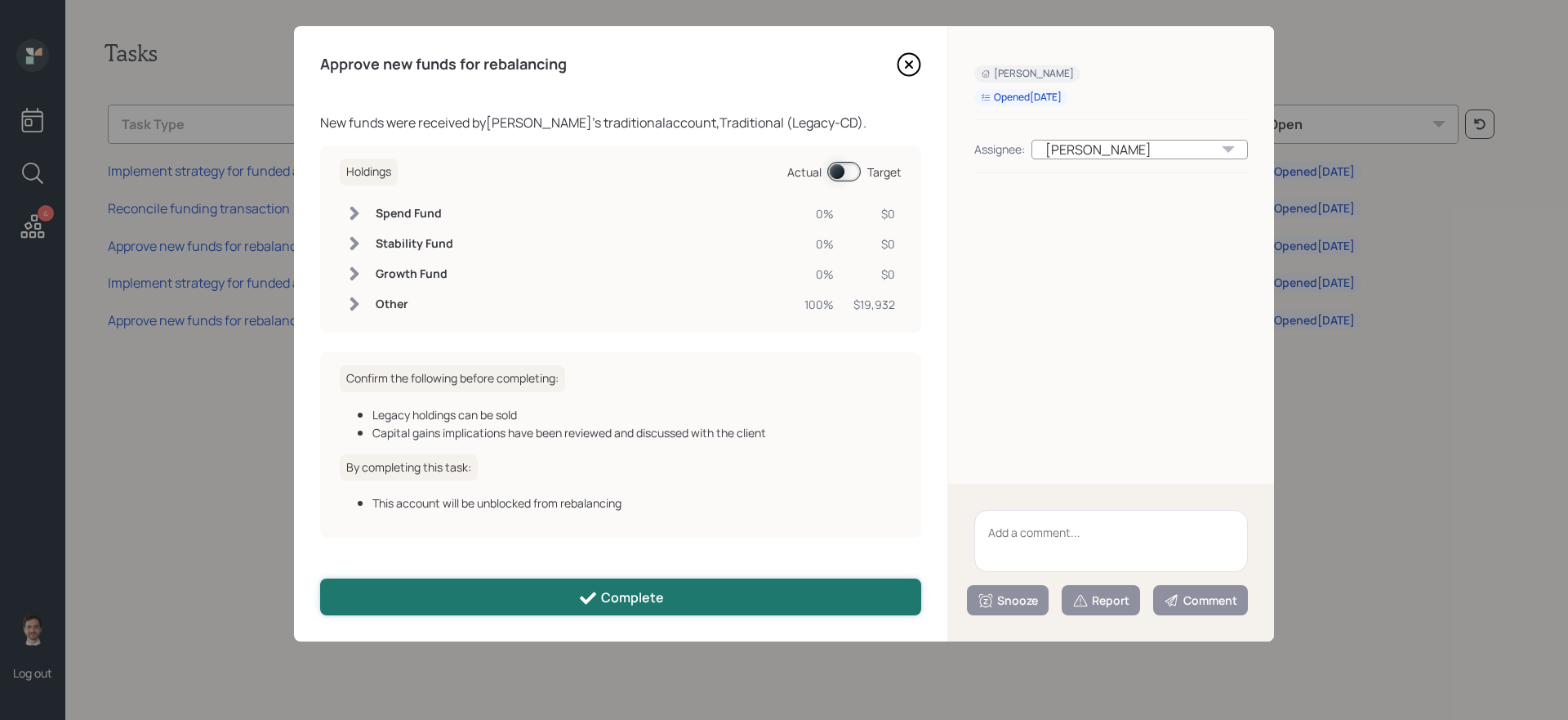
click at [512, 594] on button "Complete" at bounding box center [620, 596] width 601 height 37
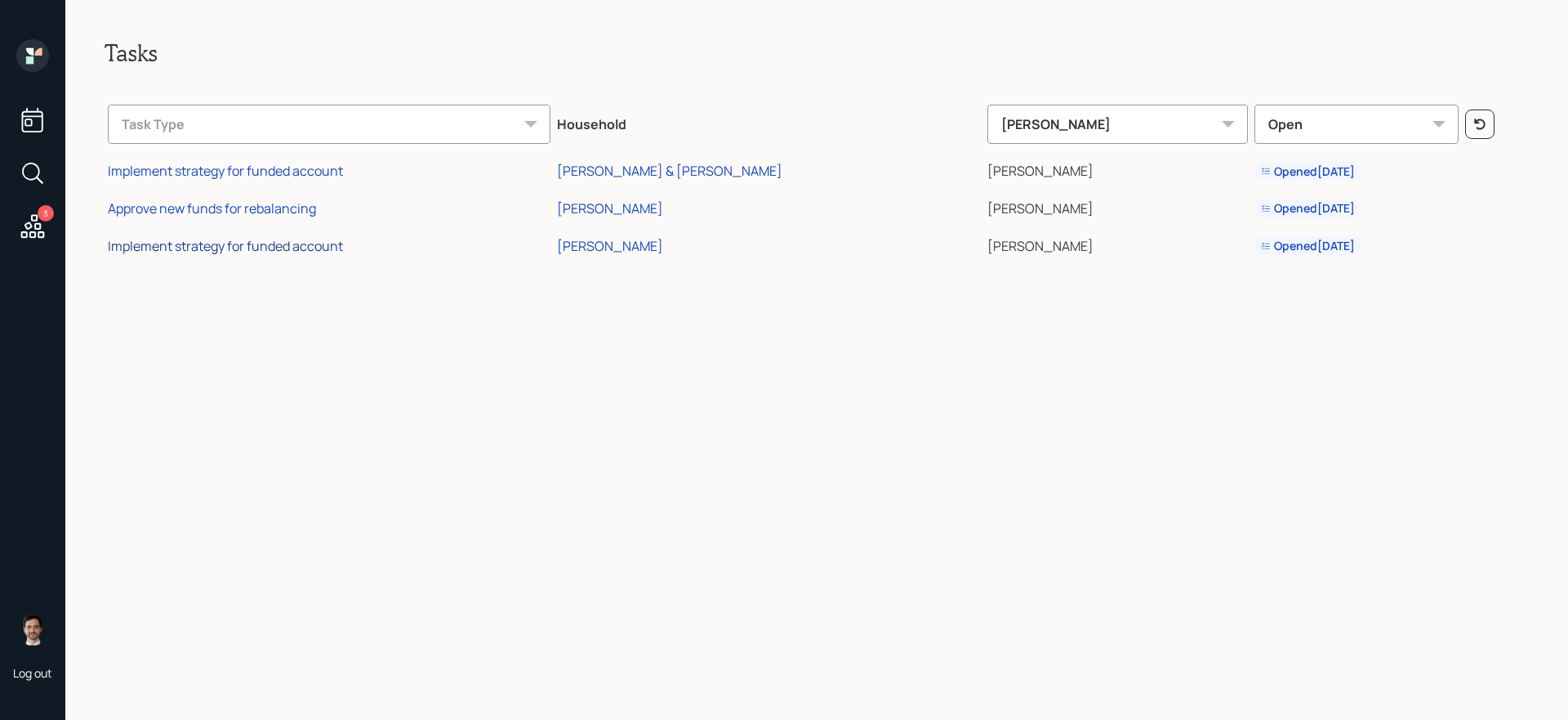
click at [230, 247] on div "Implement strategy for funded account" at bounding box center [225, 246] width 235 height 18
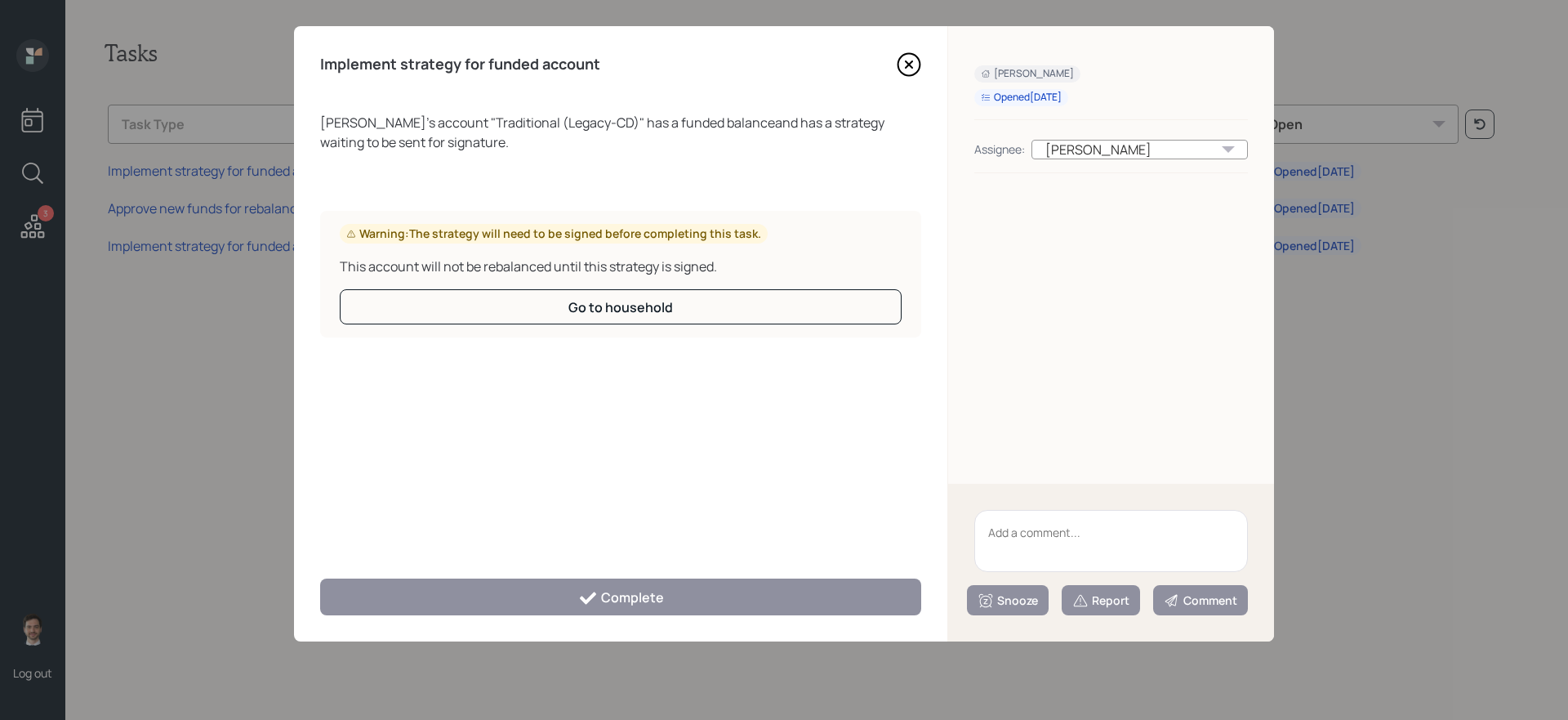
click at [908, 71] on icon at bounding box center [909, 65] width 25 height 25
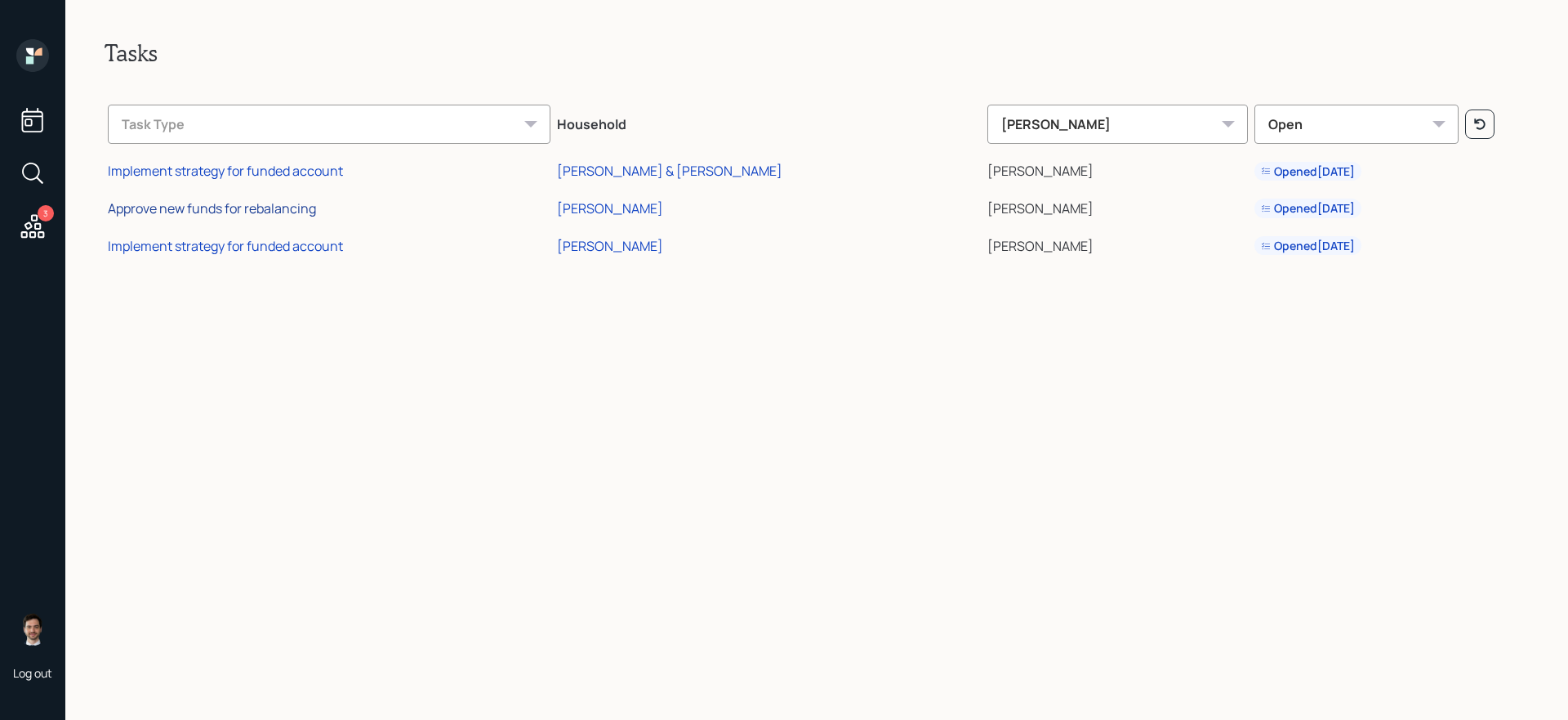
click at [253, 204] on div "Approve new funds for rebalancing" at bounding box center [212, 208] width 208 height 18
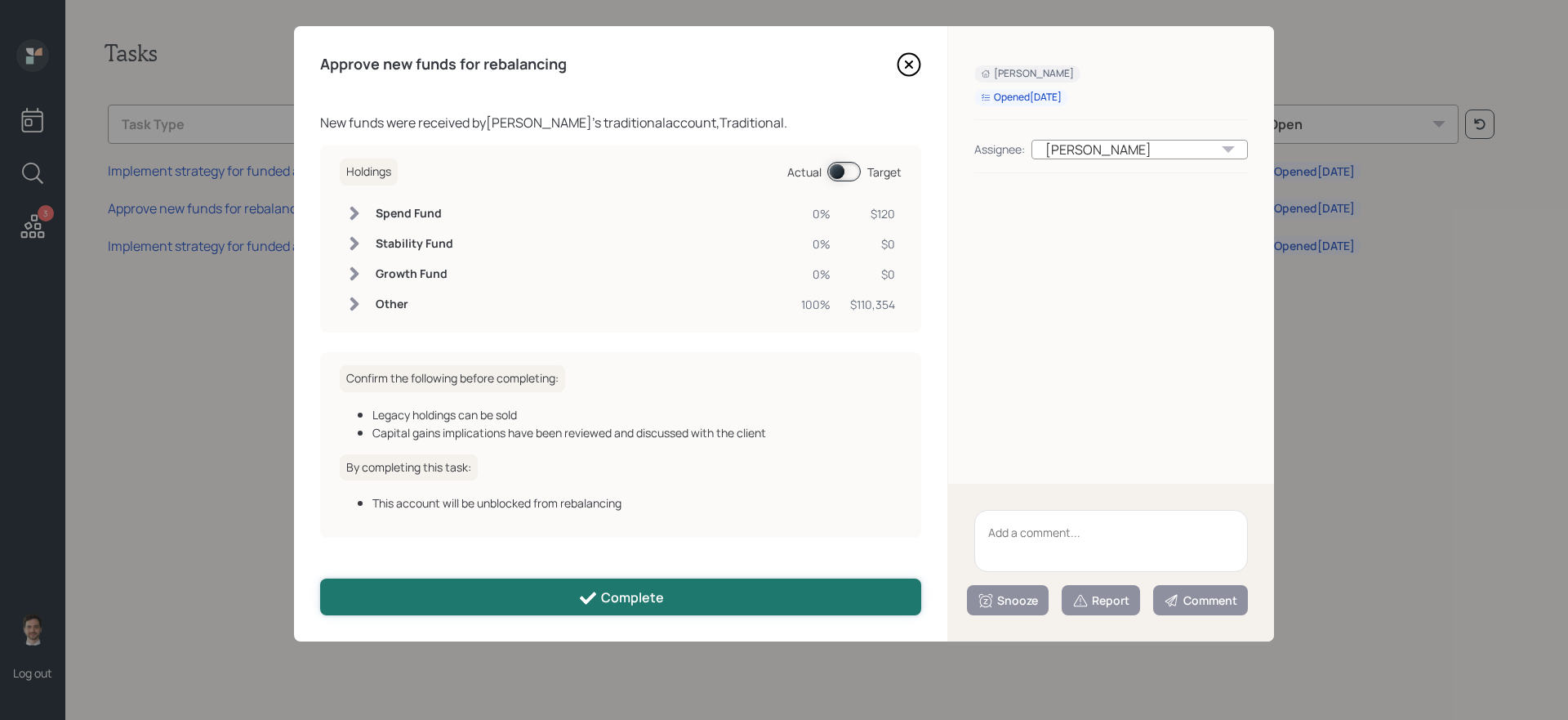
click at [586, 602] on icon at bounding box center [588, 597] width 16 height 12
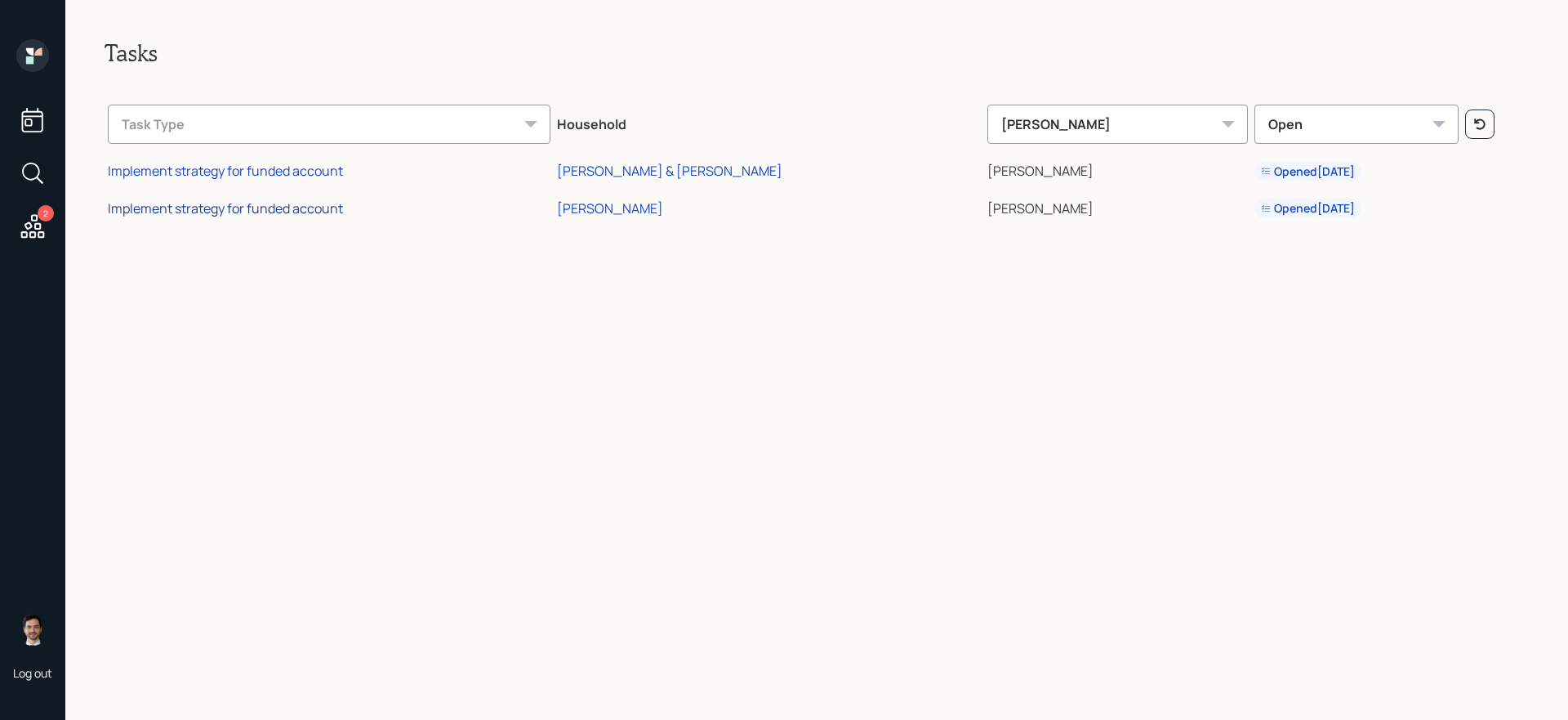
click at [318, 206] on div "Implement strategy for funded account" at bounding box center [225, 208] width 235 height 18
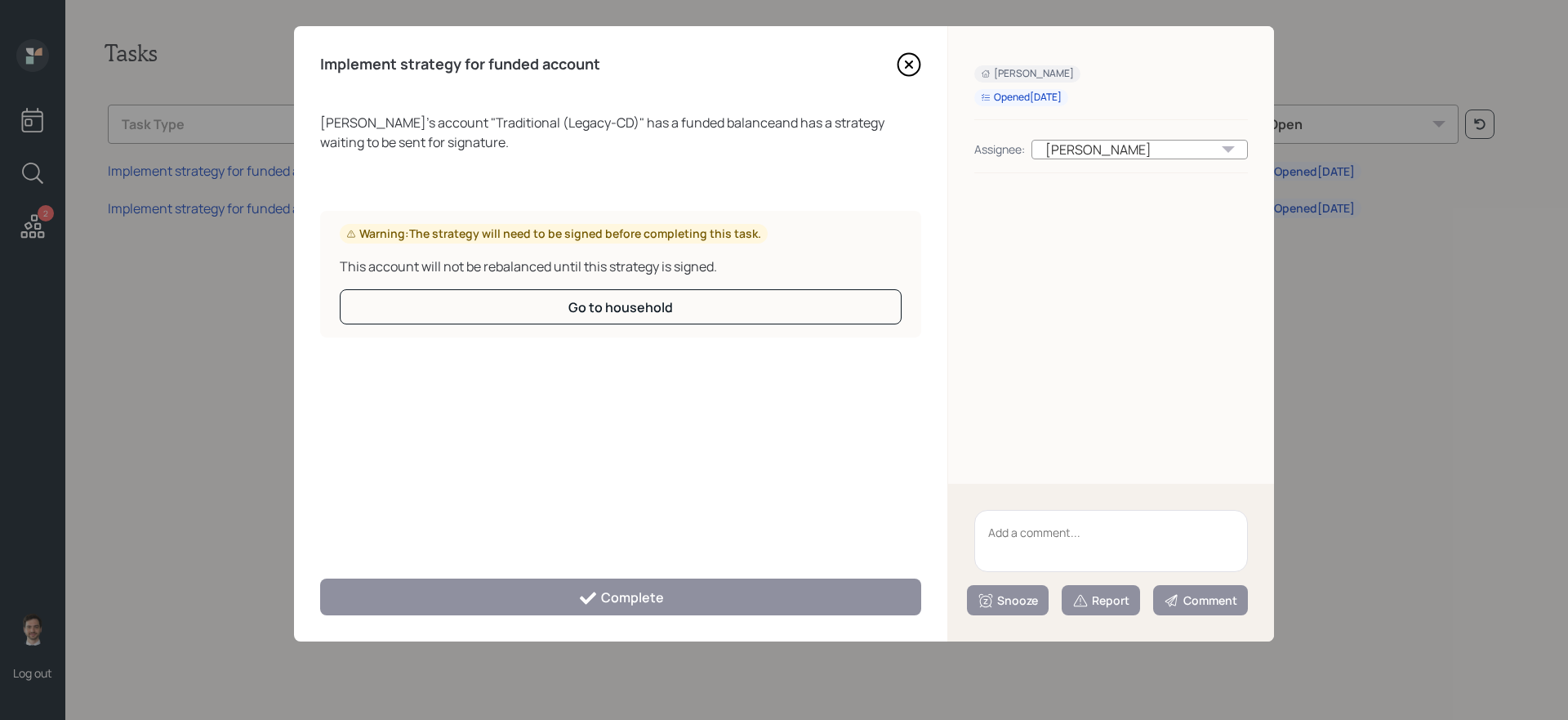
click at [1092, 532] on textarea at bounding box center [1111, 541] width 274 height 62
type textarea "Legacy Holdings"
click at [1023, 596] on div "Snooze" at bounding box center [1008, 600] width 61 height 16
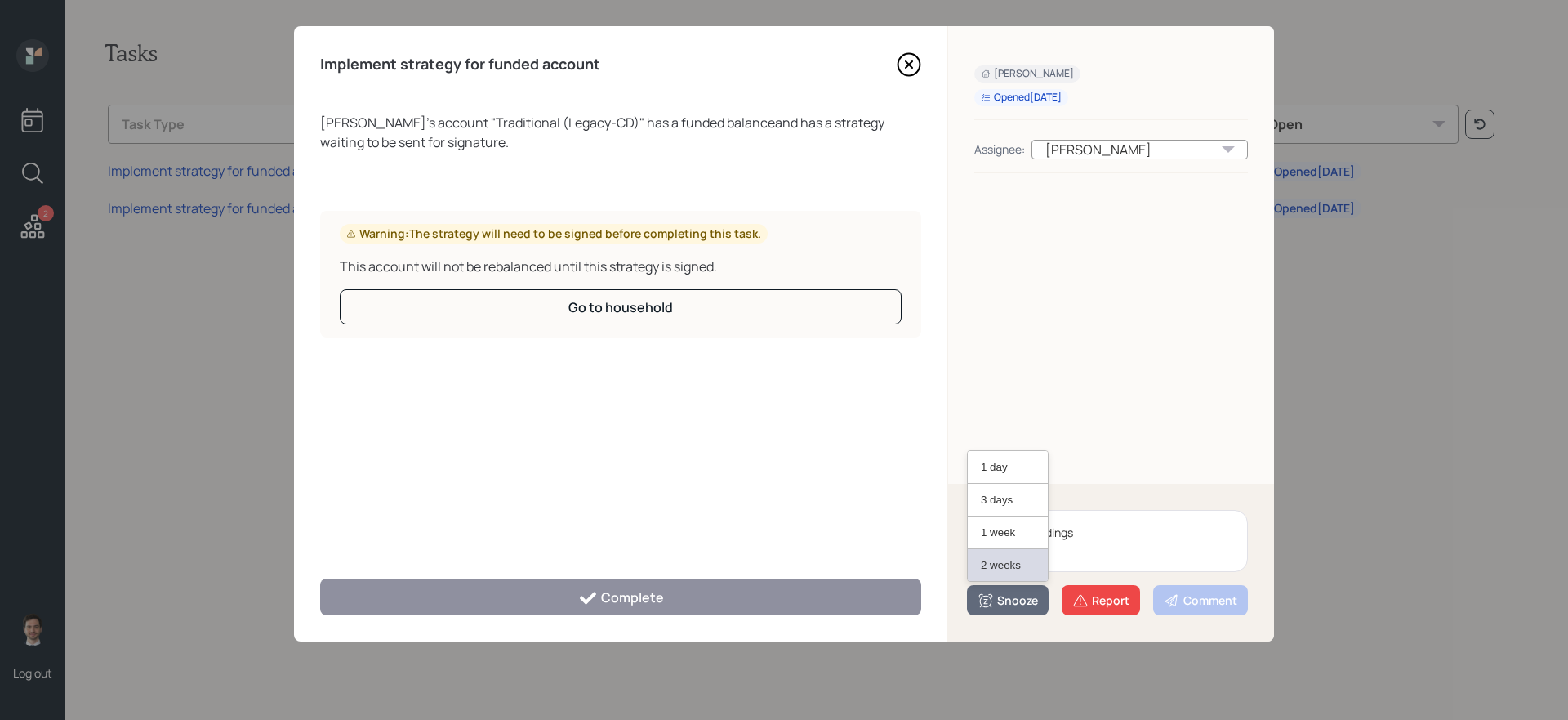
click at [991, 566] on button "2 weeks" at bounding box center [1008, 564] width 80 height 32
